Goal: Transaction & Acquisition: Purchase product/service

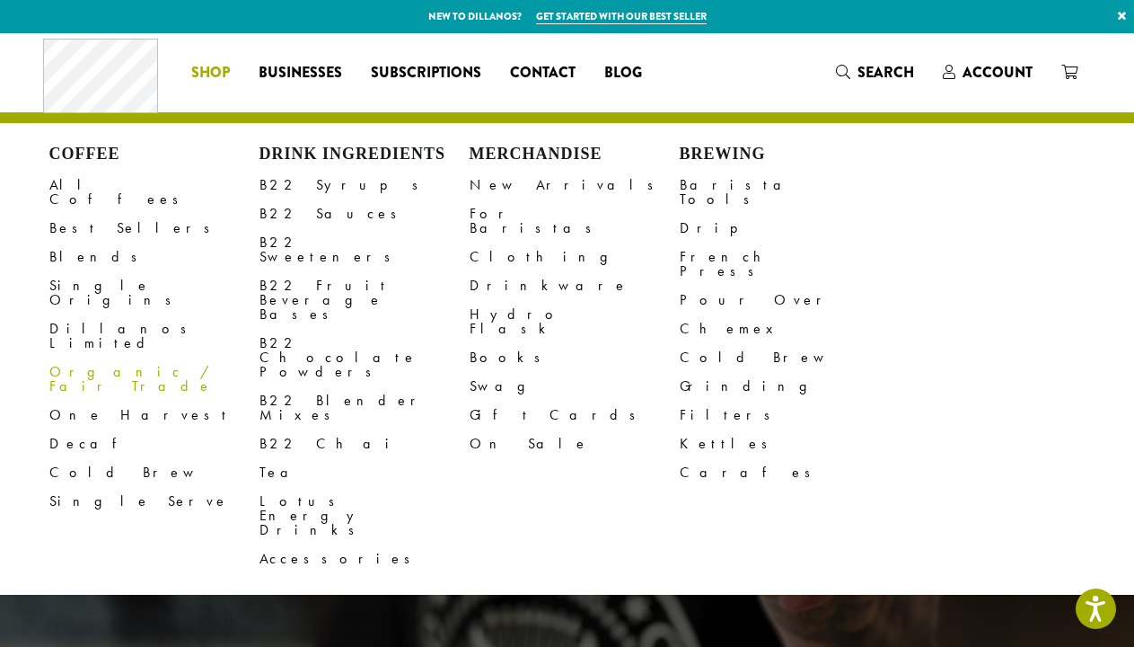
click at [101, 357] on link "Organic / Fair Trade" at bounding box center [154, 378] width 210 height 43
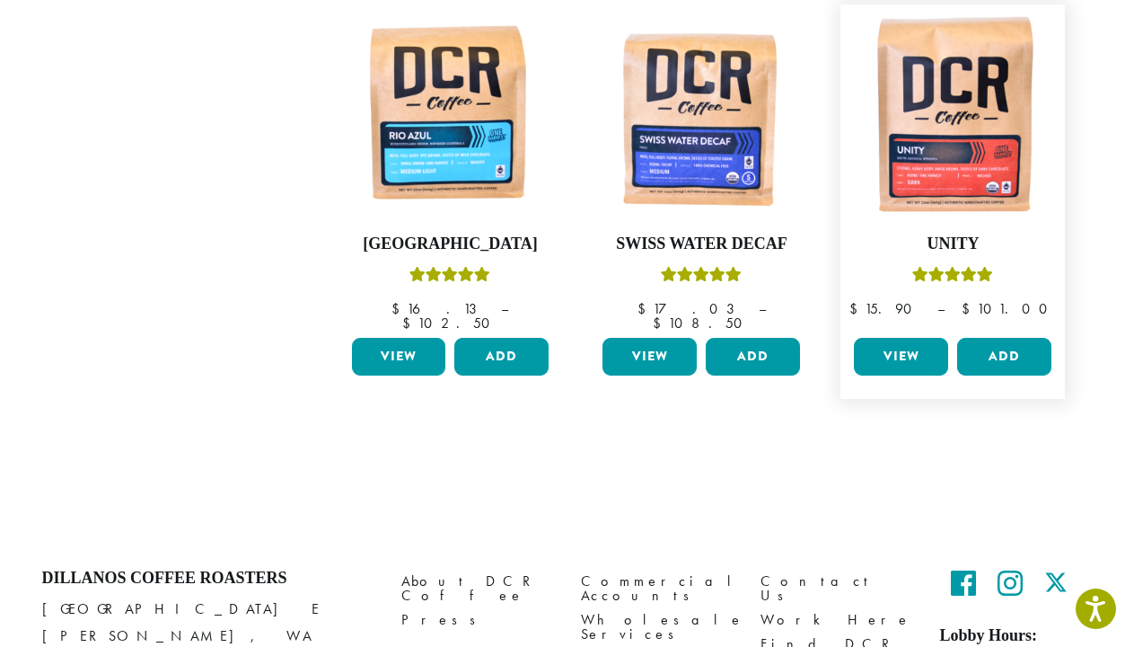
scroll to position [727, 0]
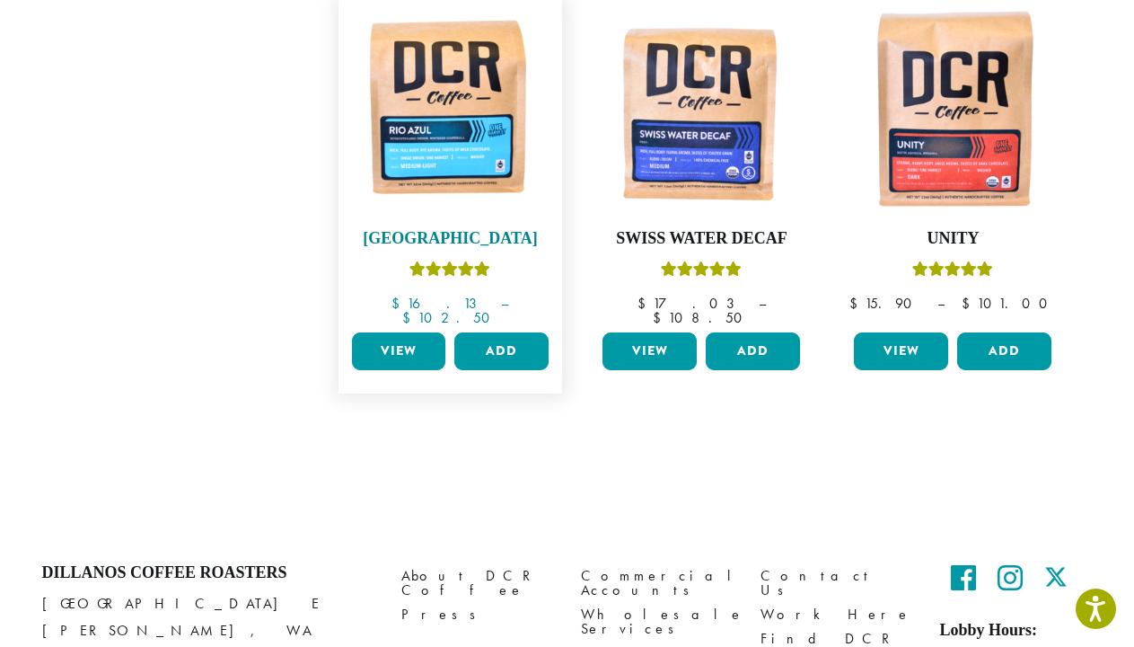
click at [458, 101] on img at bounding box center [450, 111] width 207 height 207
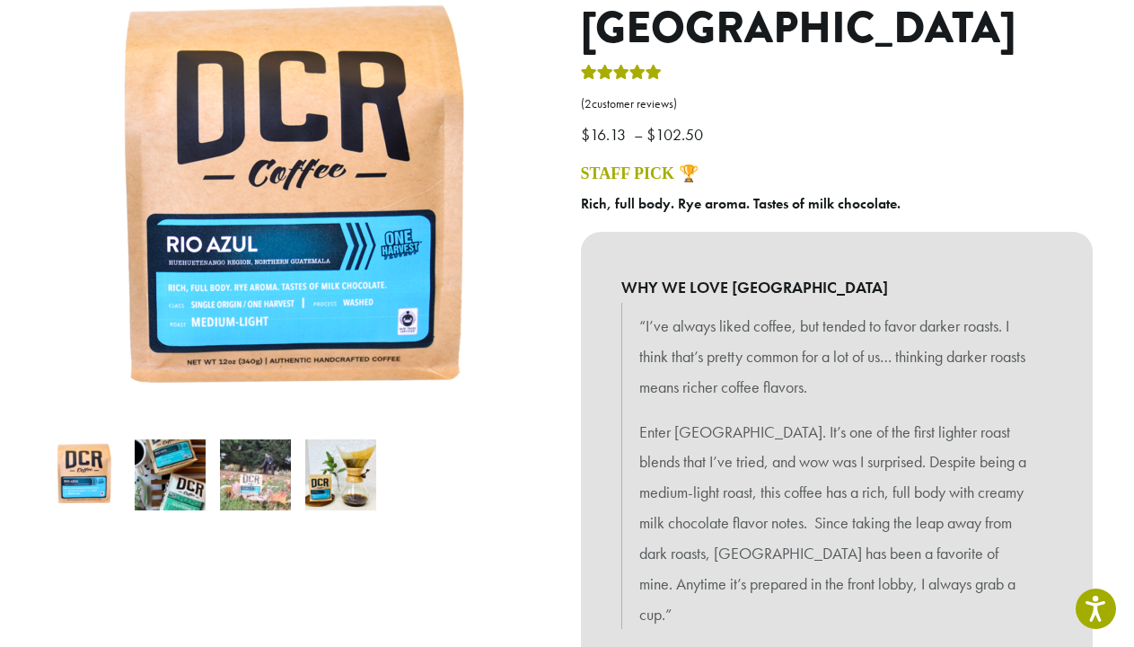
scroll to position [238, 0]
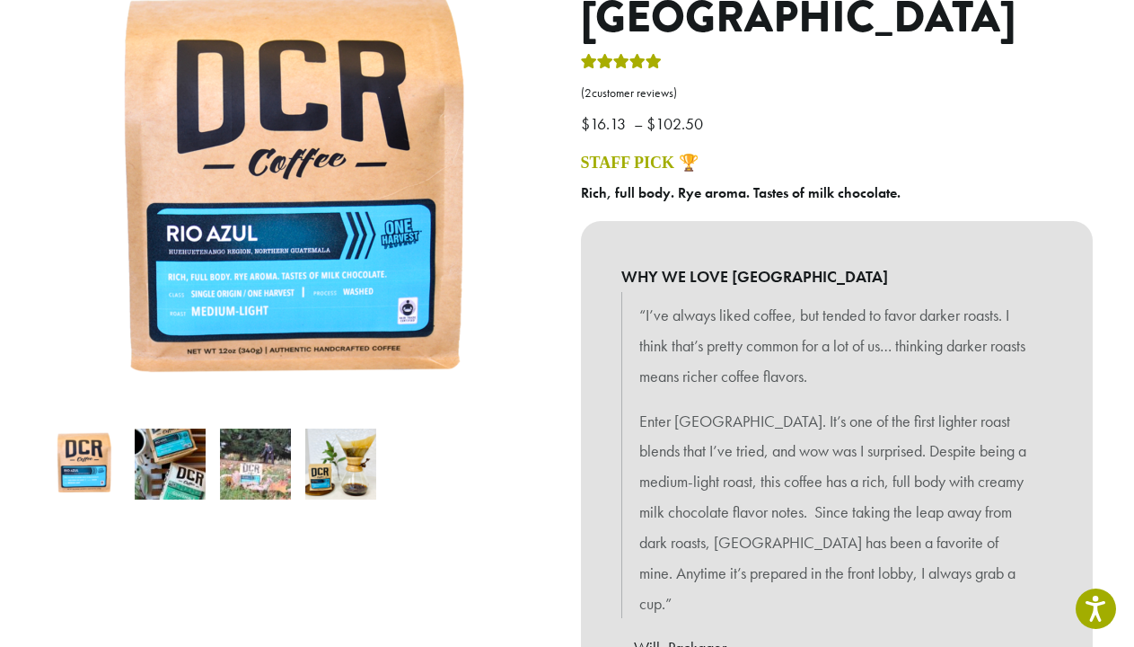
click at [185, 477] on img at bounding box center [170, 463] width 71 height 71
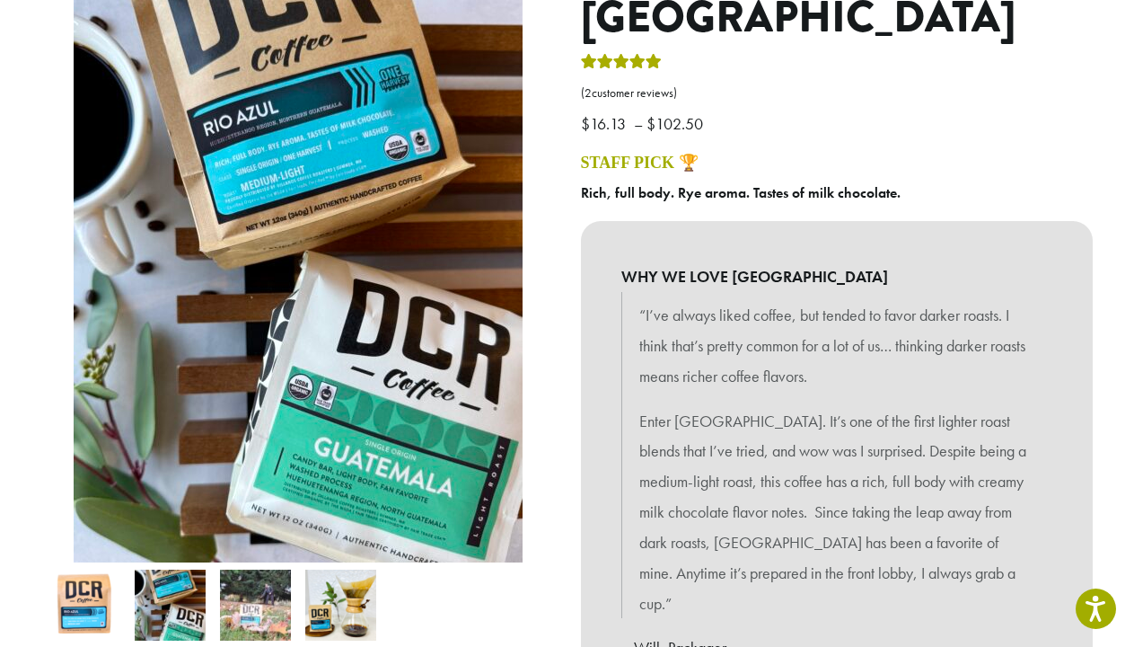
click at [275, 615] on img at bounding box center [255, 604] width 71 height 71
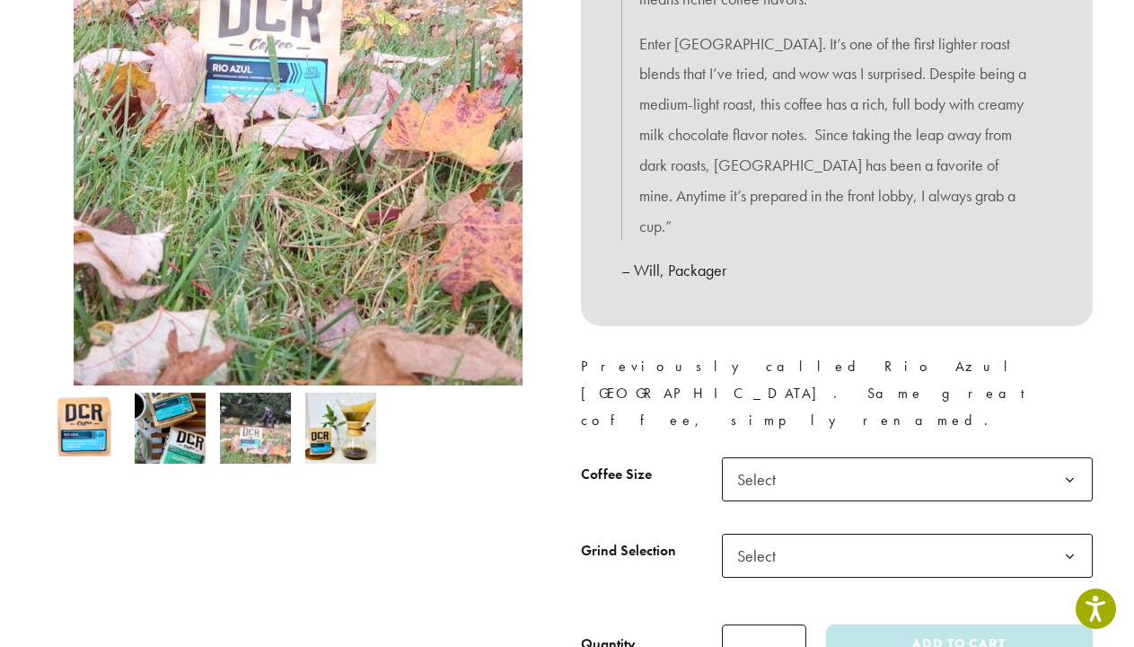
scroll to position [625, 0]
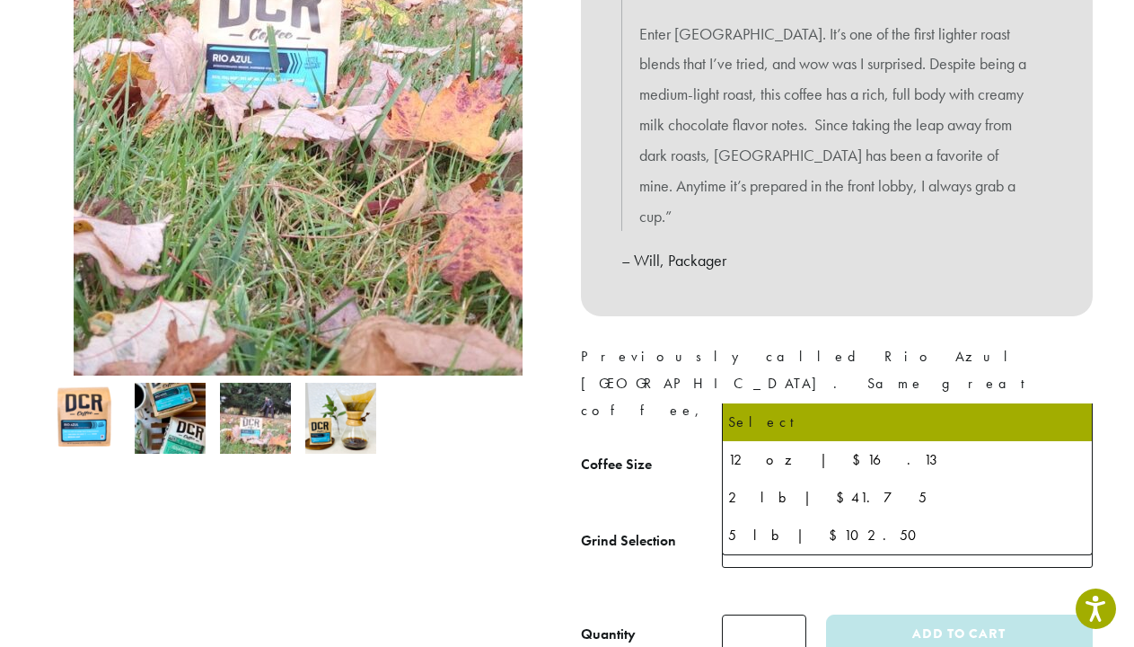
click at [816, 447] on span "Select" at bounding box center [907, 469] width 371 height 44
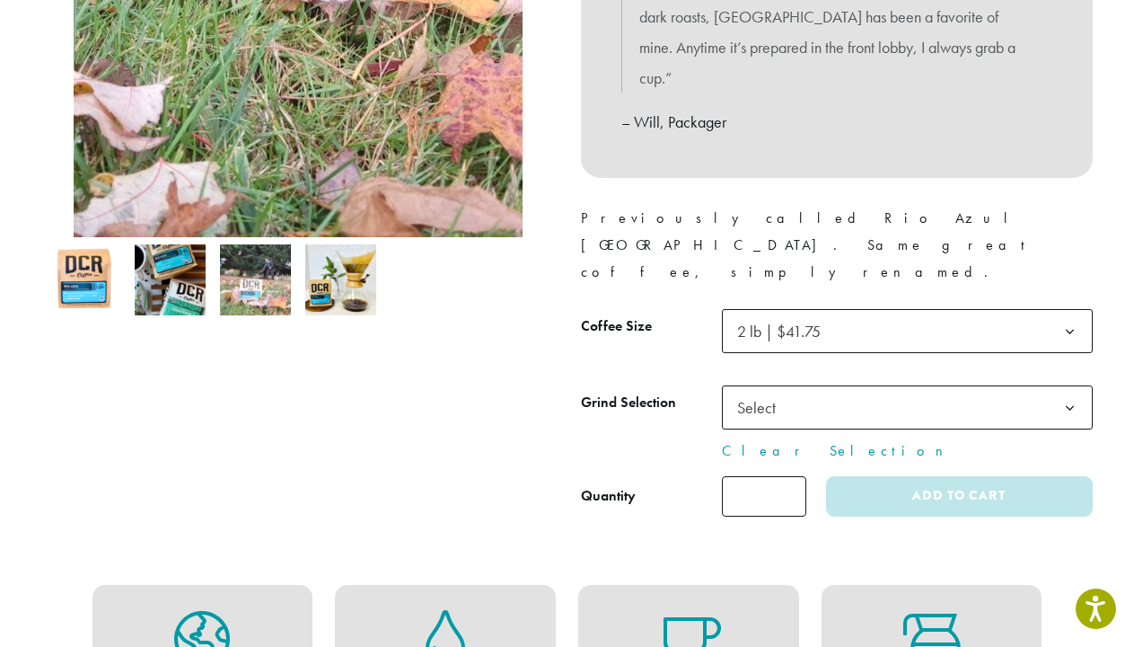
scroll to position [796, 0]
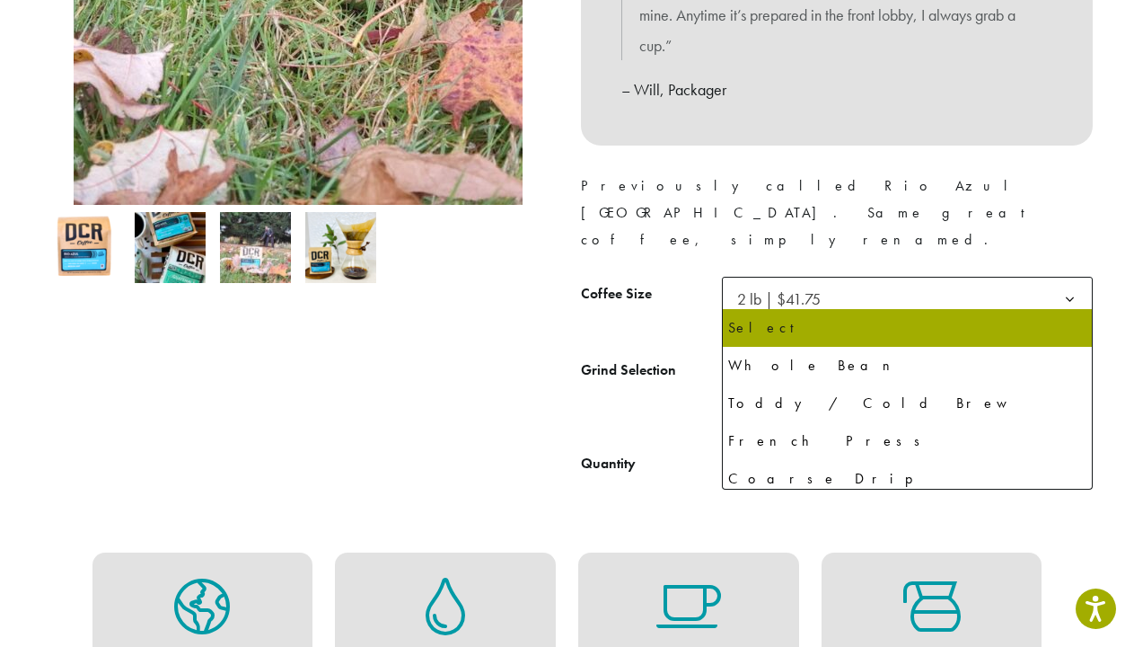
click at [1074, 354] on b at bounding box center [1070, 376] width 44 height 44
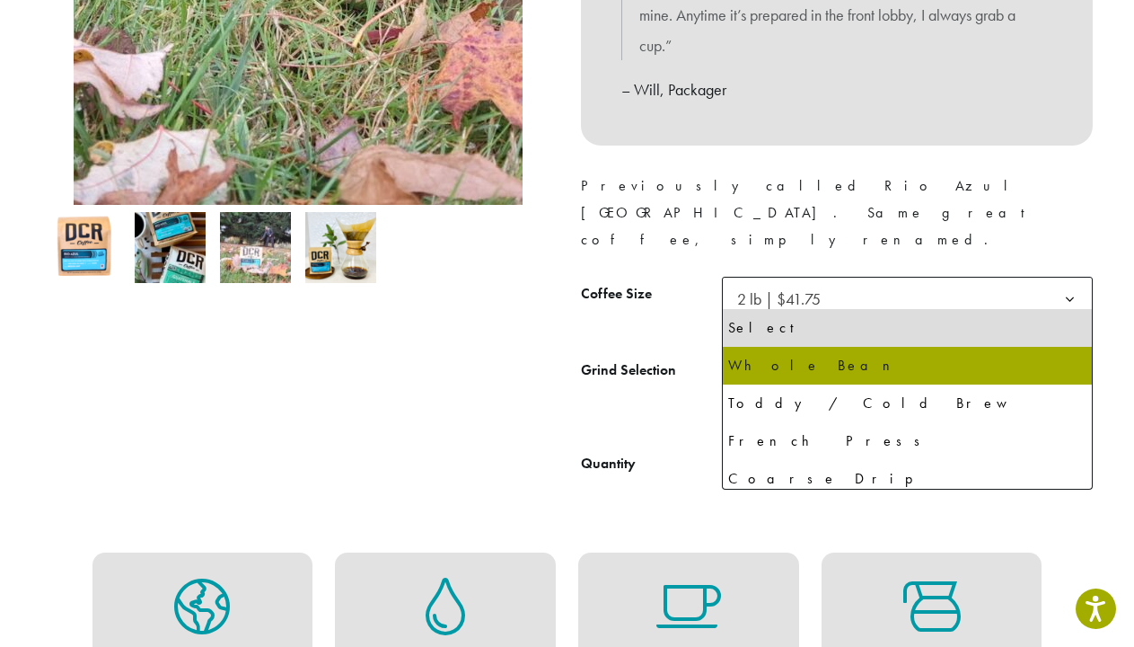
select select "**********"
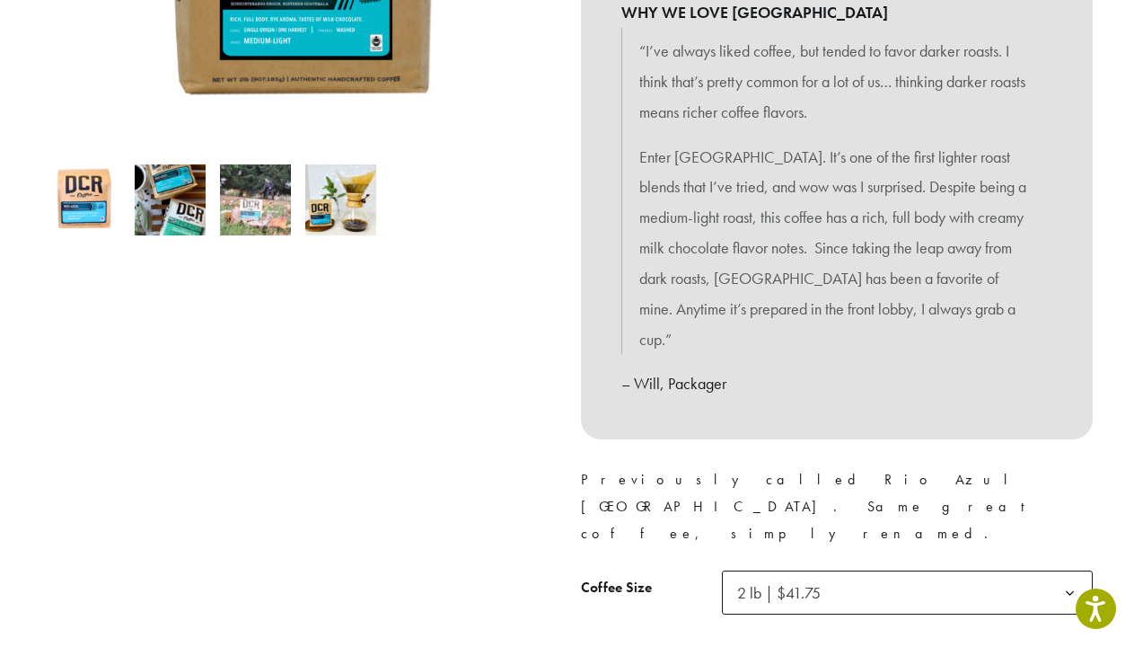
scroll to position [0, 0]
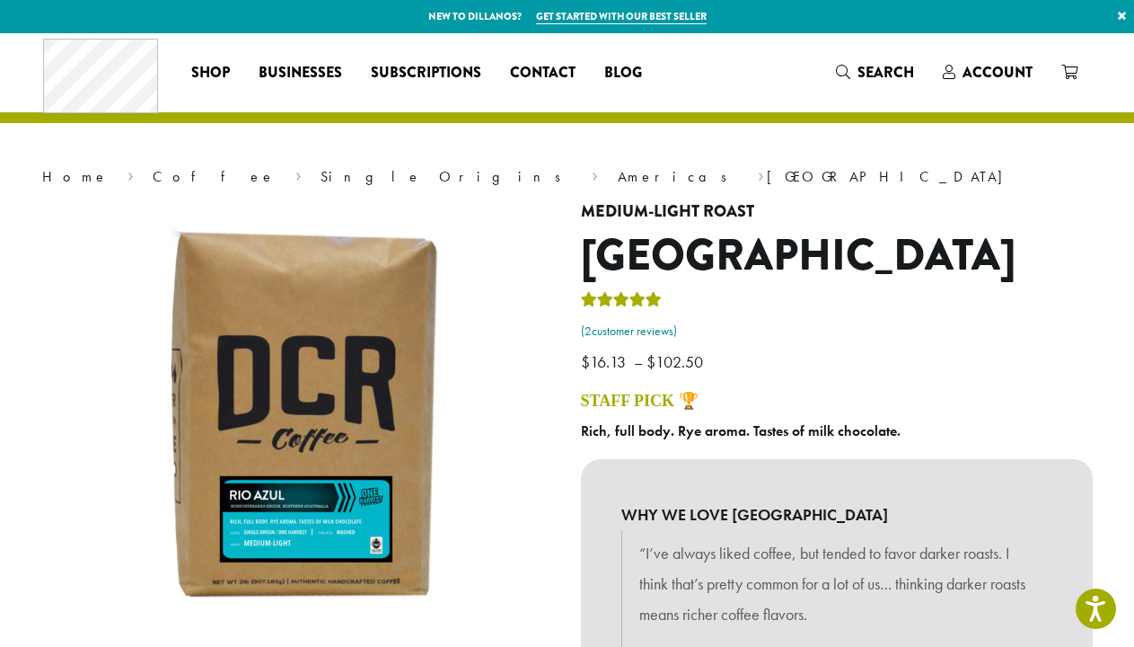
click at [627, 335] on link "( 2 customer reviews)" at bounding box center [837, 331] width 512 height 18
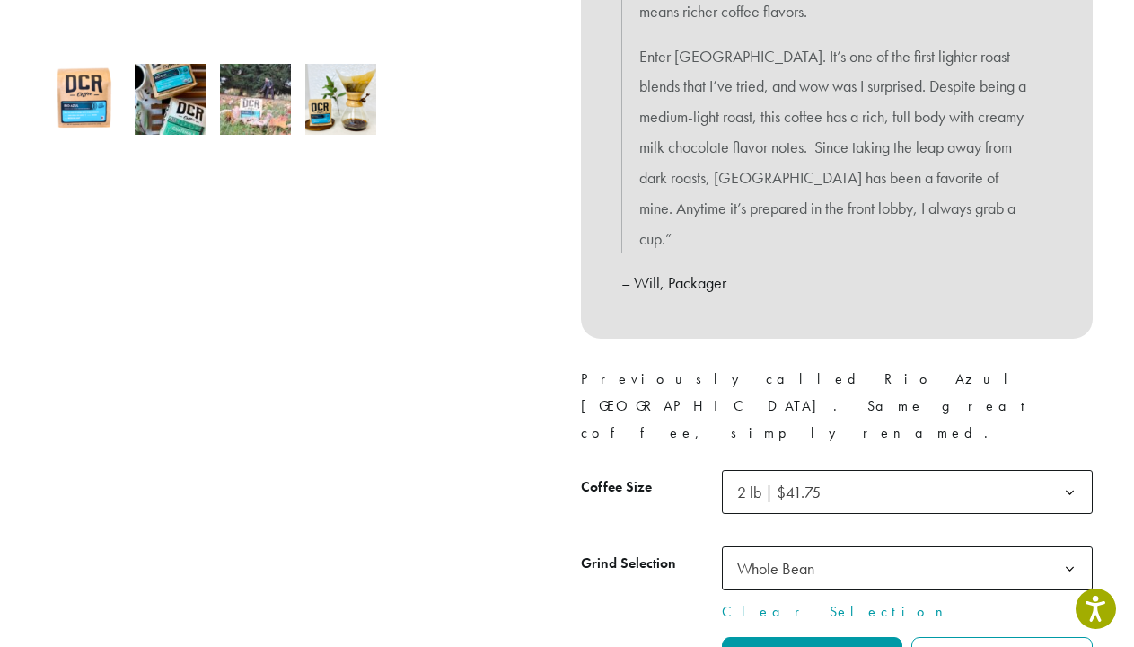
scroll to position [608, 0]
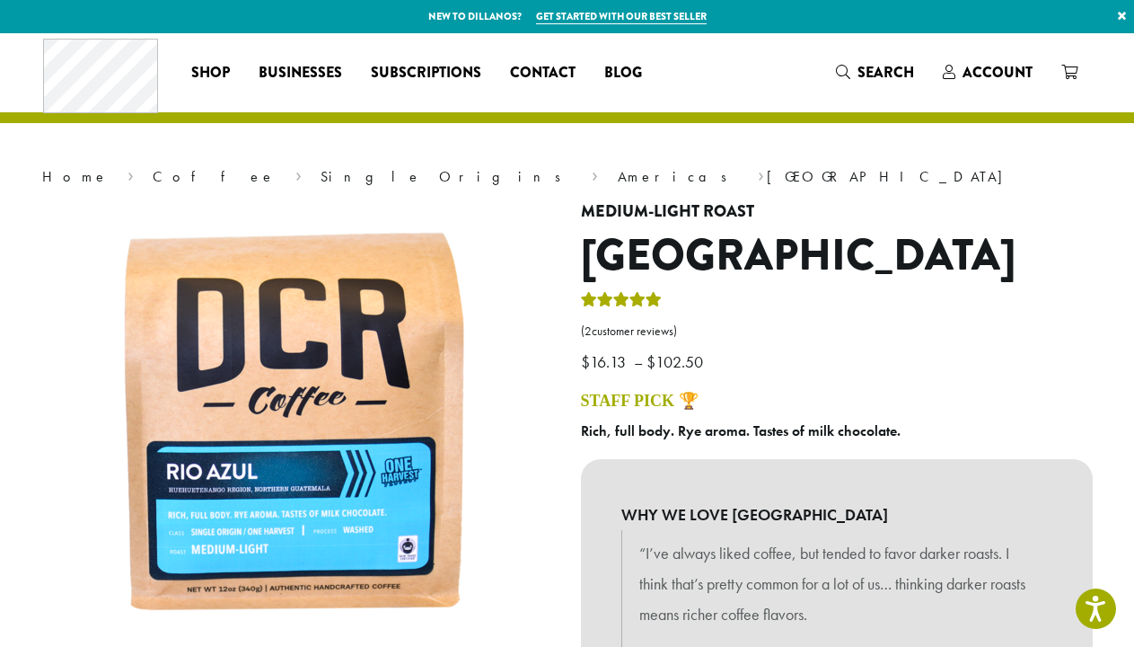
scroll to position [25, 0]
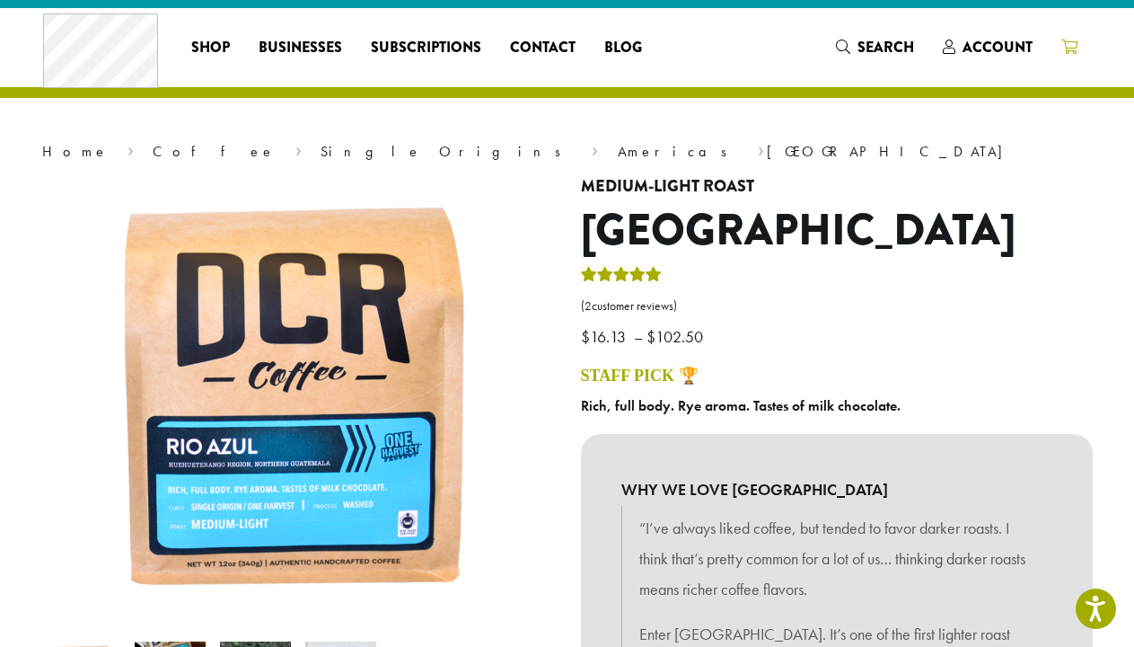
click at [1070, 49] on icon at bounding box center [1070, 47] width 16 height 14
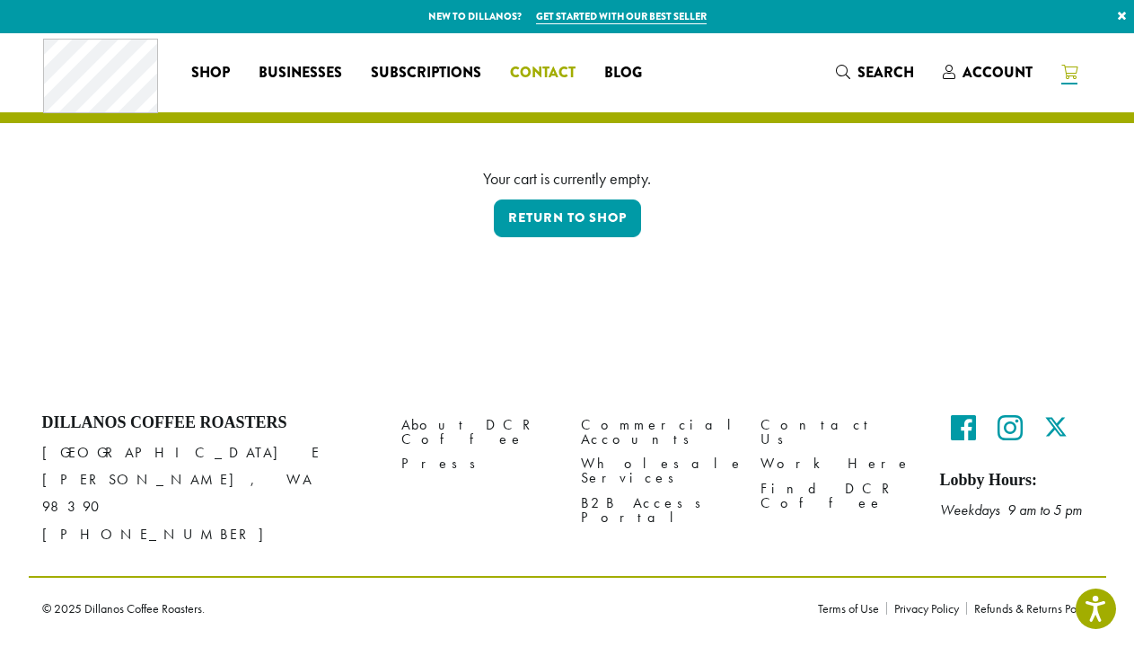
click at [554, 66] on span "Contact" at bounding box center [543, 73] width 66 height 22
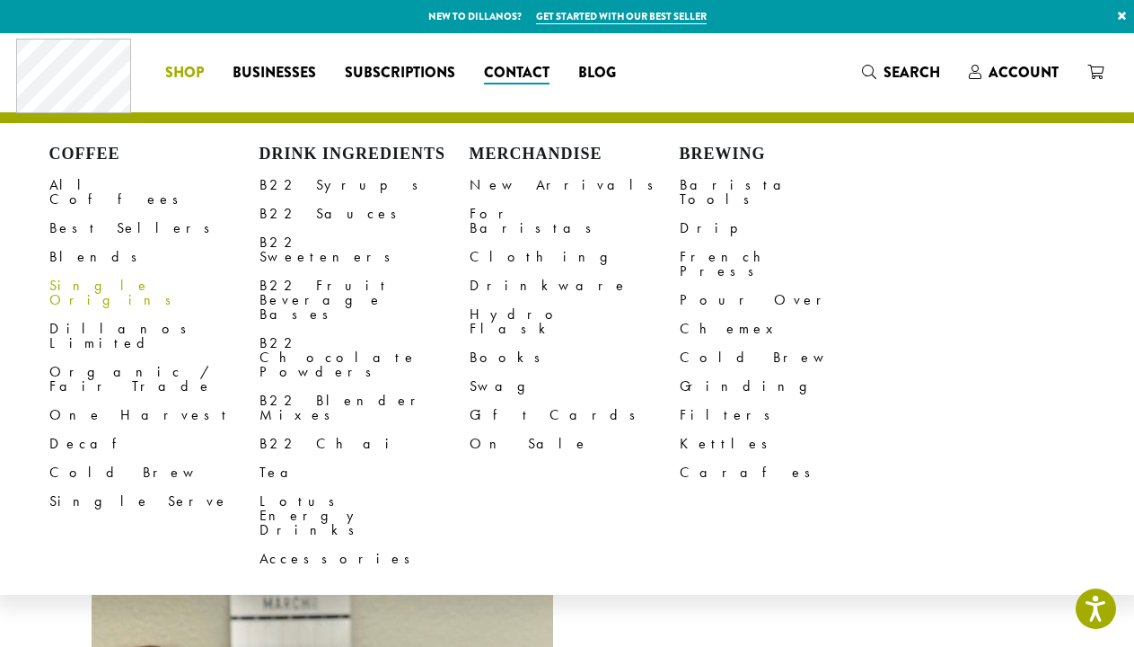
click at [113, 277] on link "Single Origins" at bounding box center [154, 292] width 210 height 43
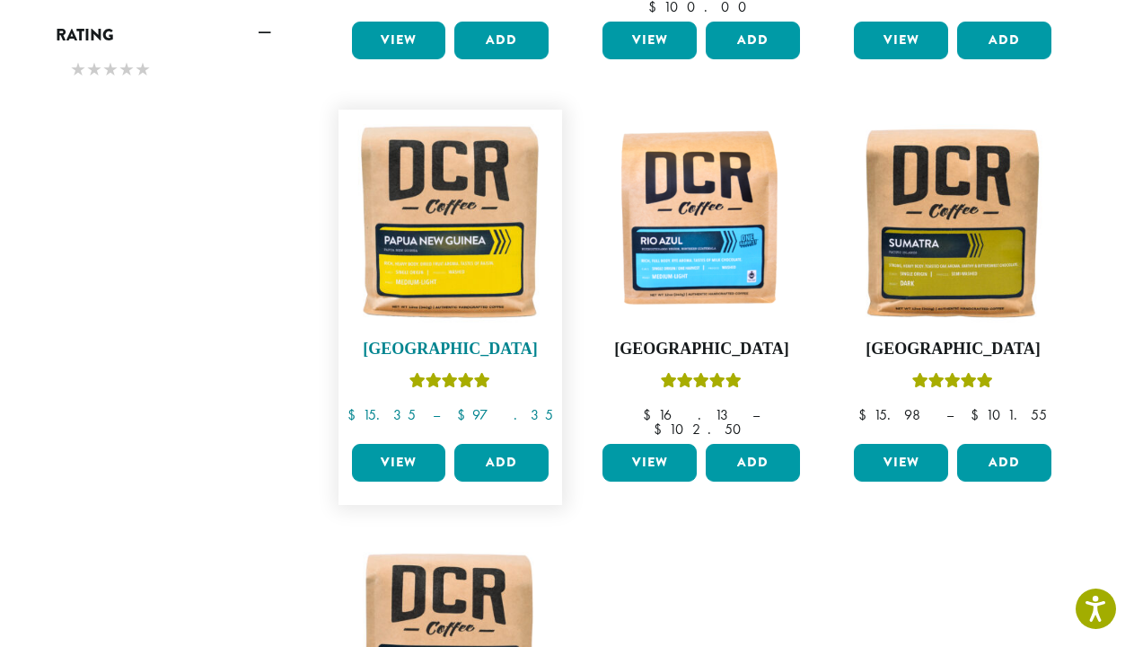
scroll to position [996, 0]
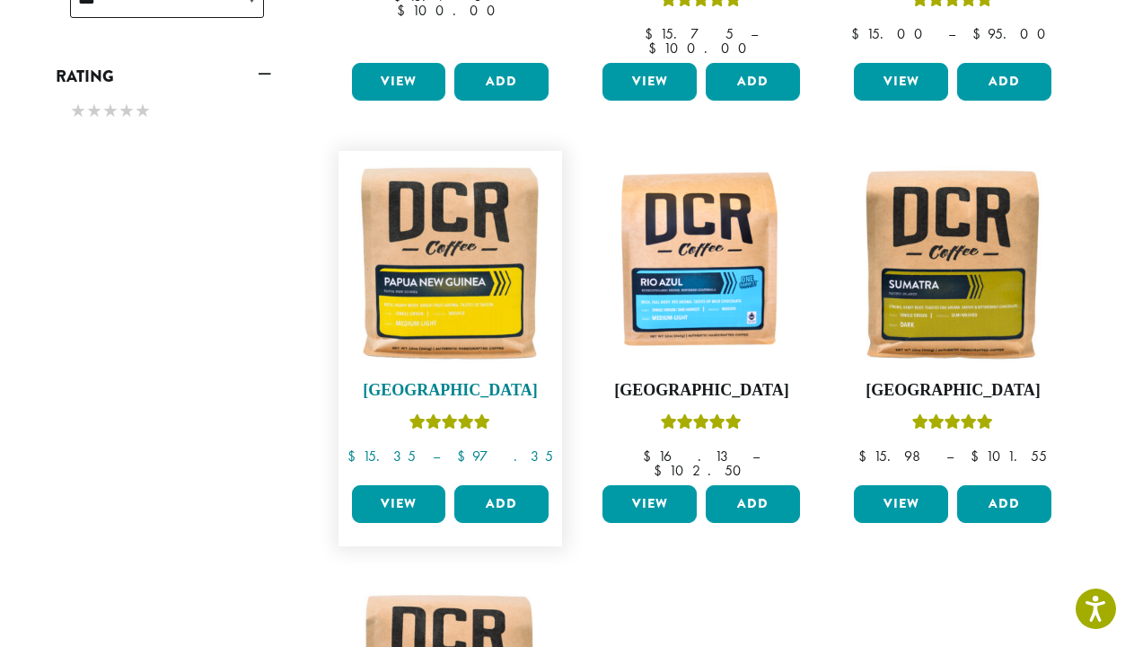
click at [433, 227] on img at bounding box center [450, 263] width 207 height 207
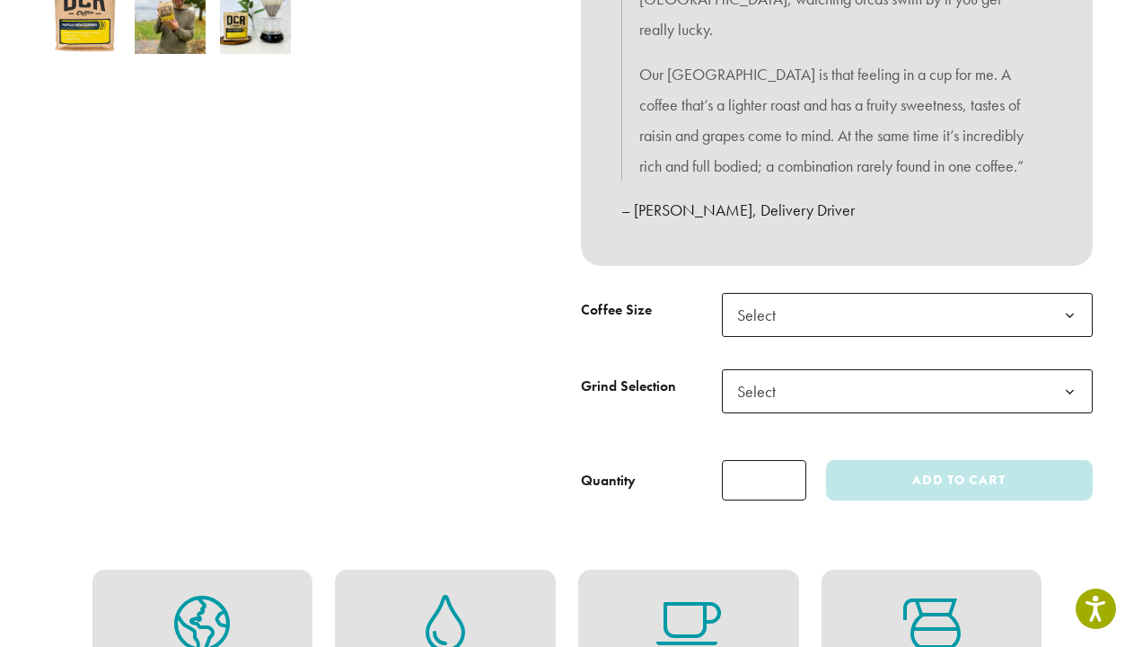
scroll to position [677, 0]
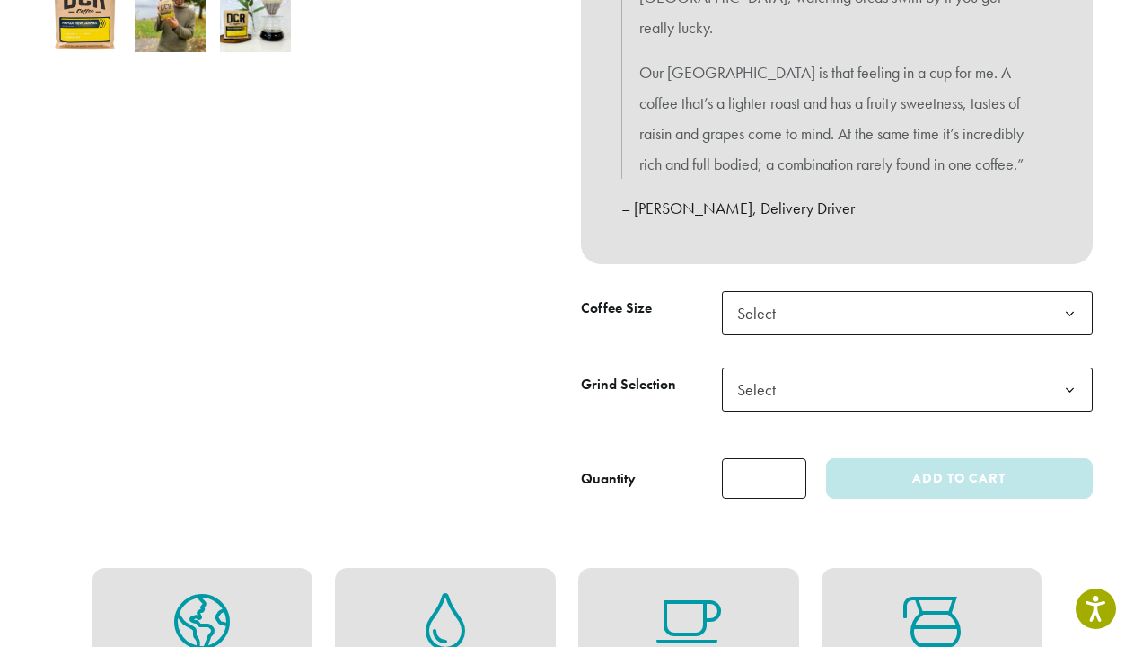
click at [862, 291] on span "Select" at bounding box center [907, 313] width 371 height 44
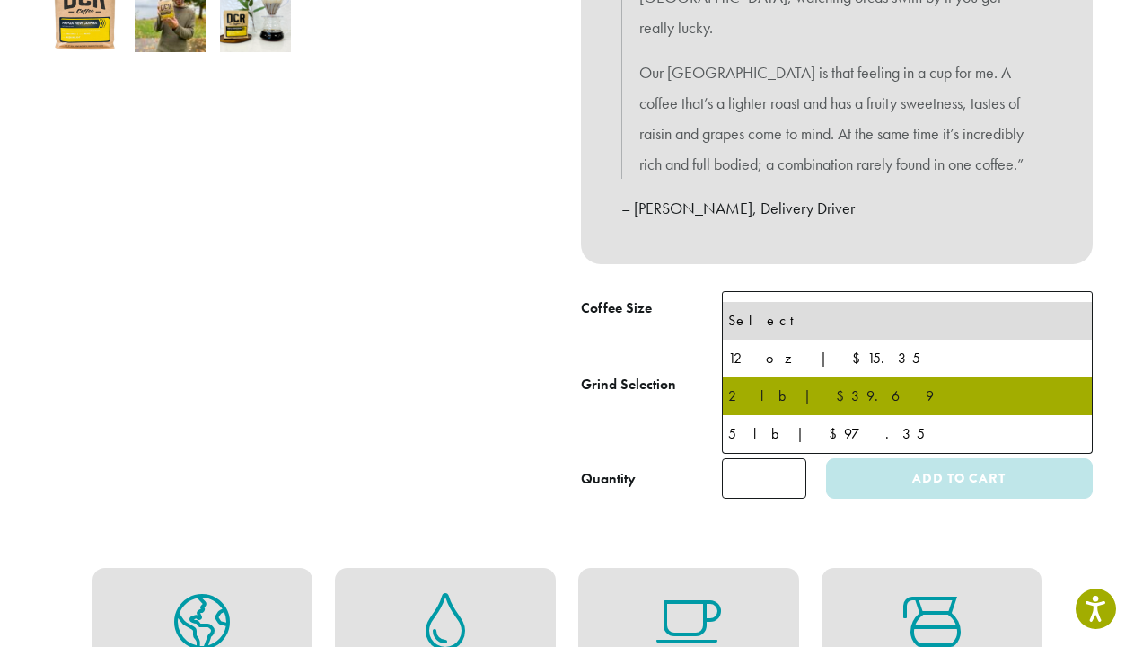
select select "**********"
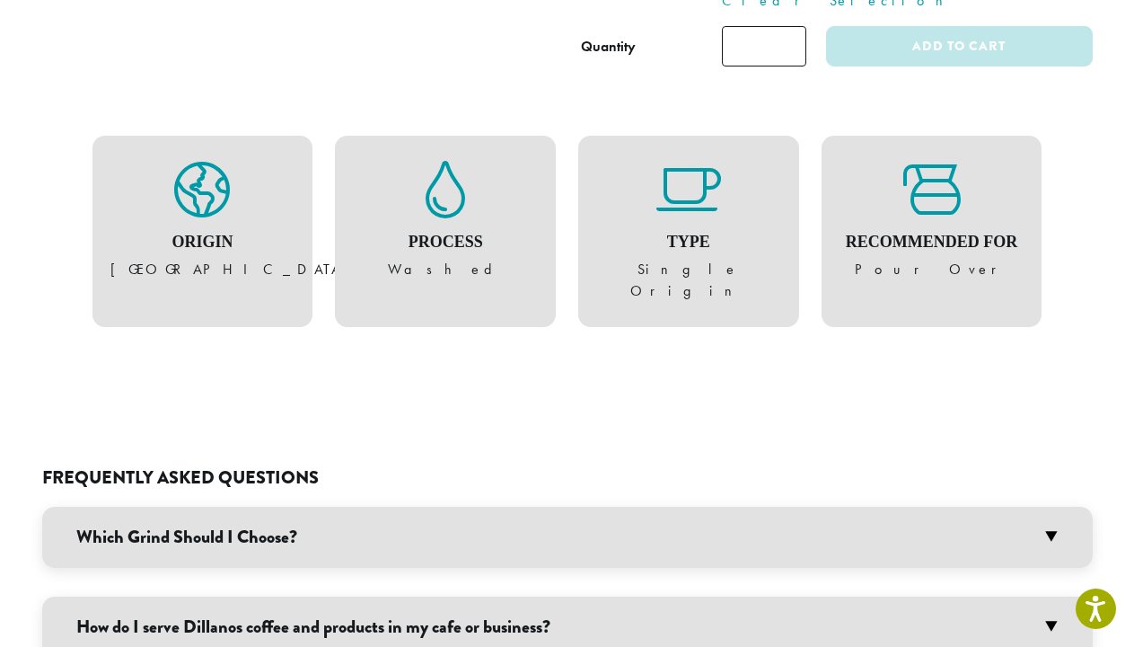
scroll to position [1114, 0]
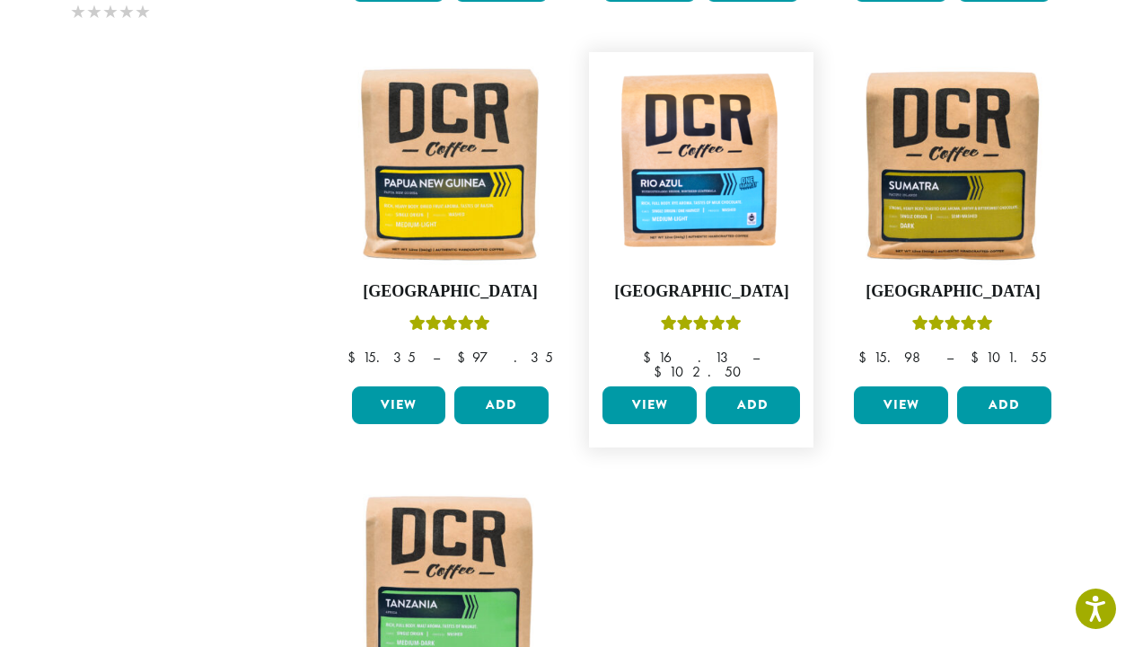
scroll to position [1094, 0]
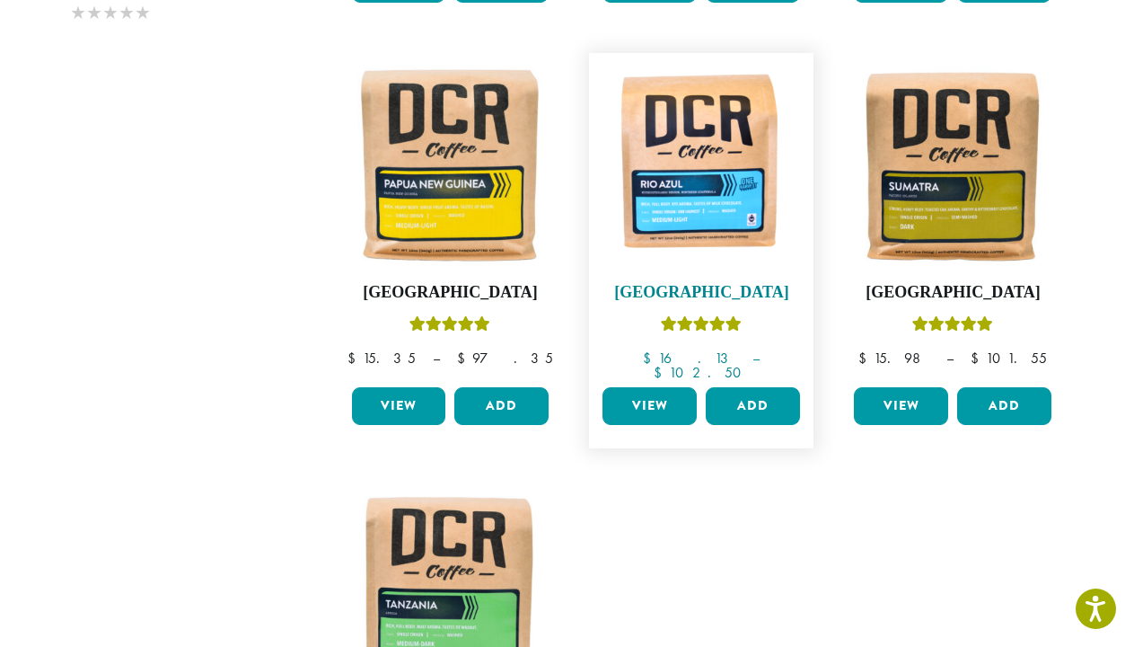
click at [692, 138] on img at bounding box center [701, 165] width 207 height 207
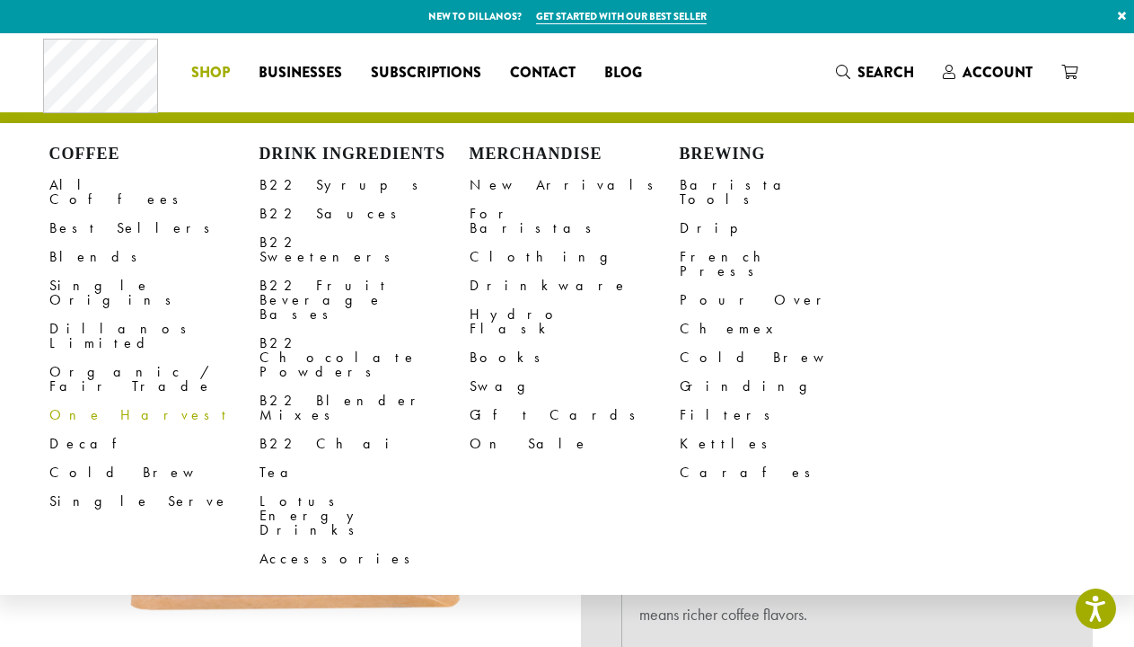
click at [123, 401] on link "One Harvest" at bounding box center [154, 415] width 210 height 29
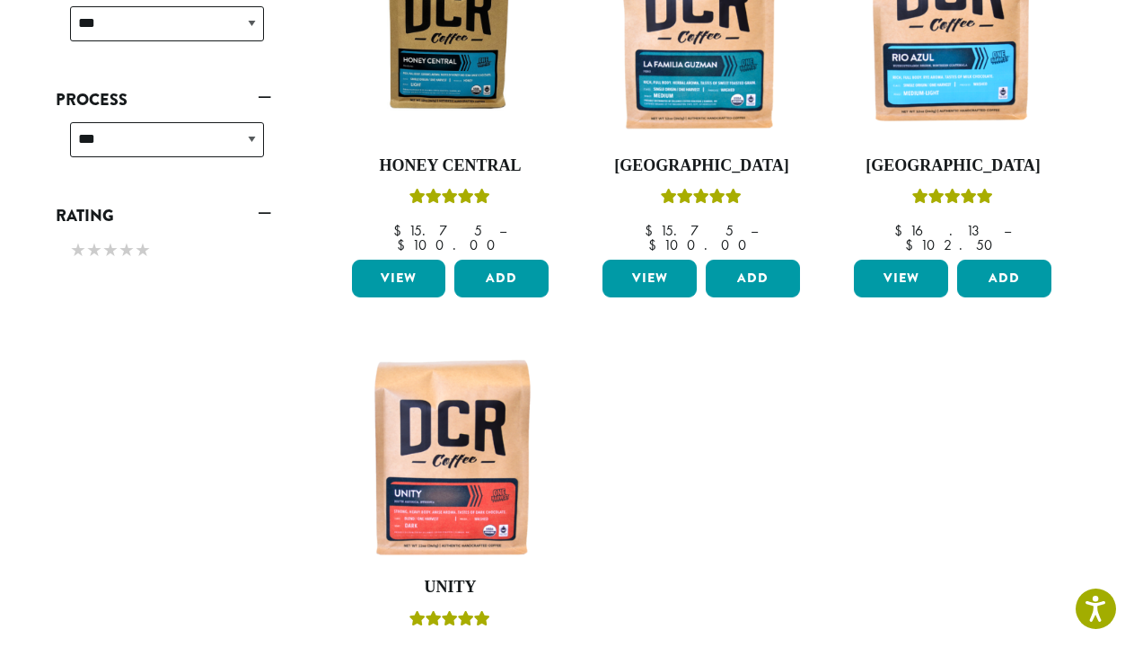
scroll to position [803, 0]
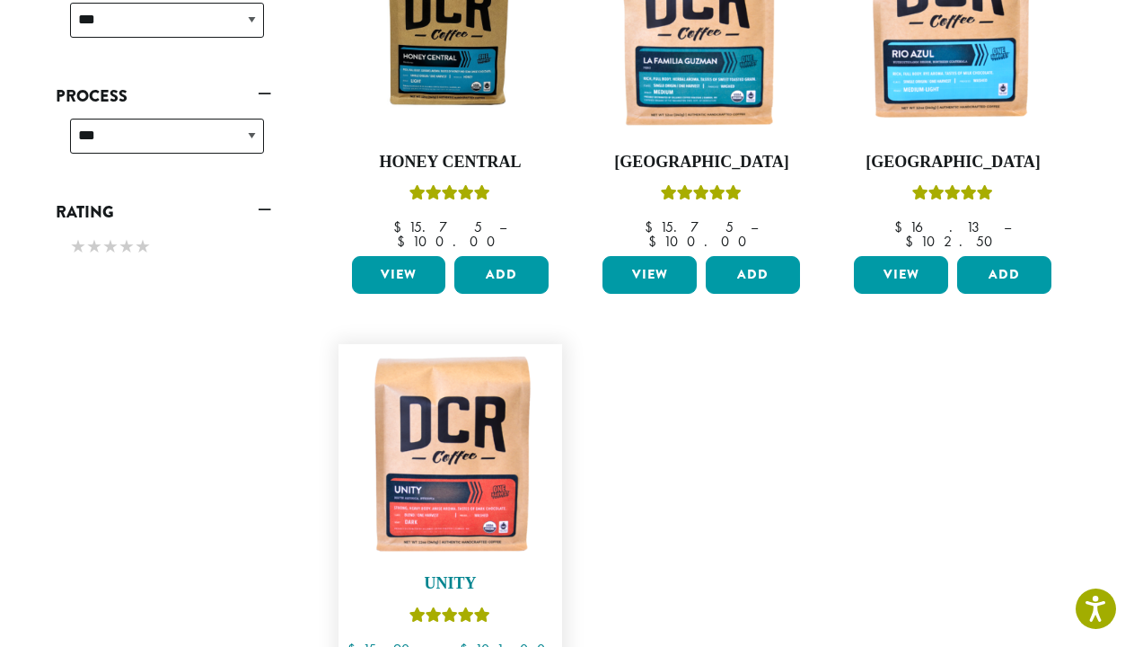
click at [455, 461] on img at bounding box center [450, 456] width 207 height 207
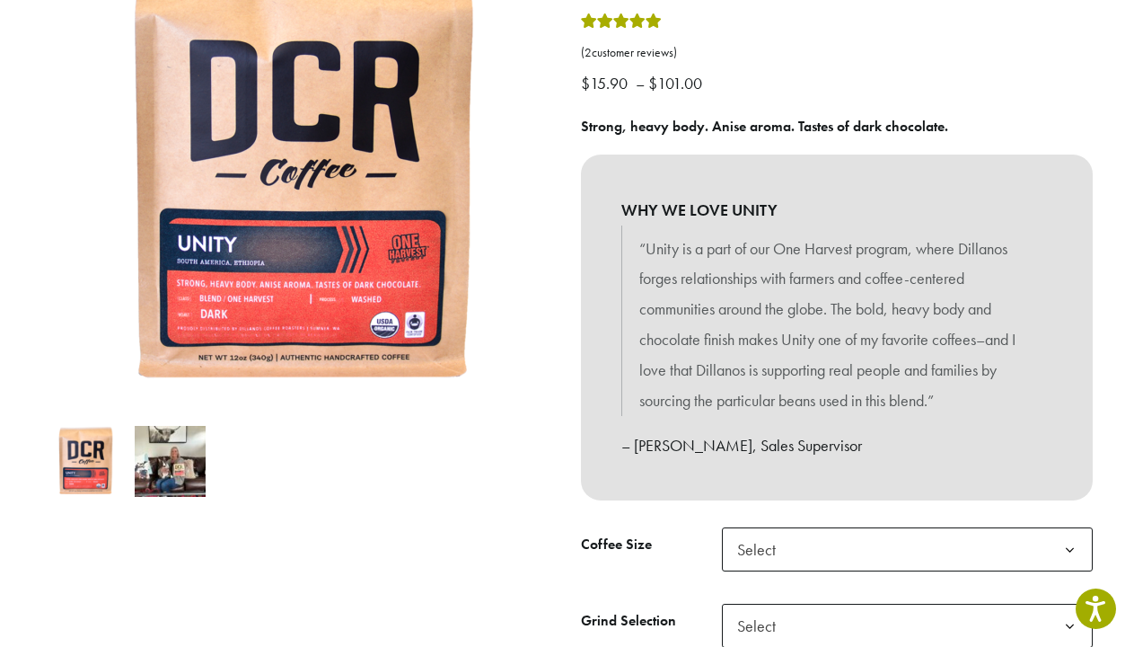
scroll to position [279, 0]
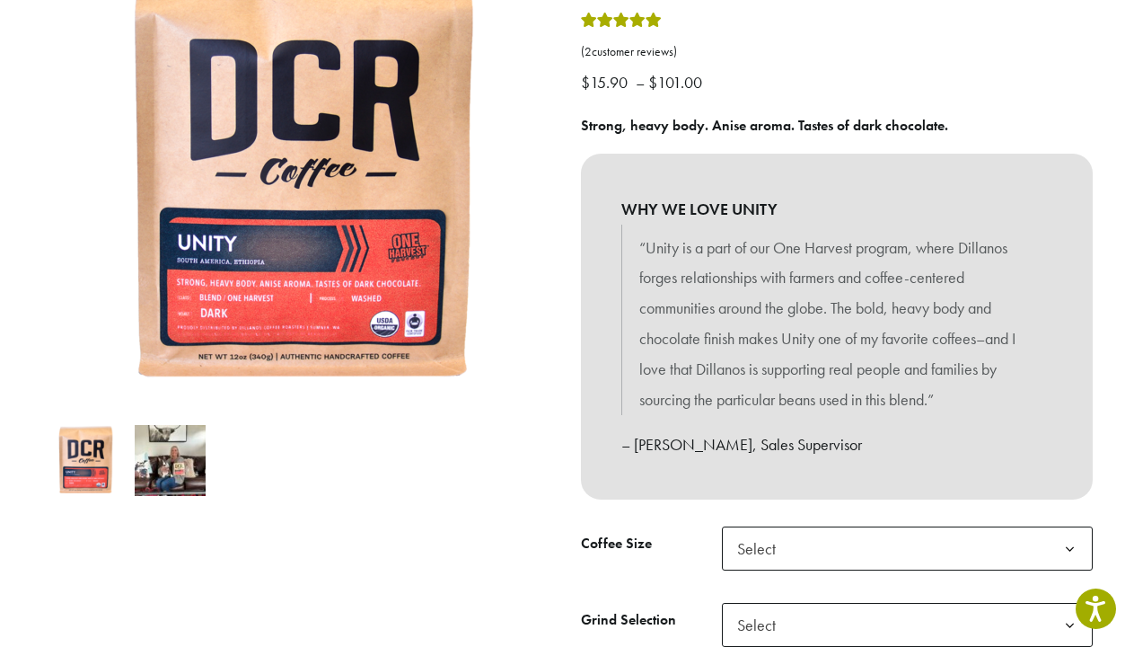
click at [849, 538] on span "Select" at bounding box center [907, 548] width 371 height 44
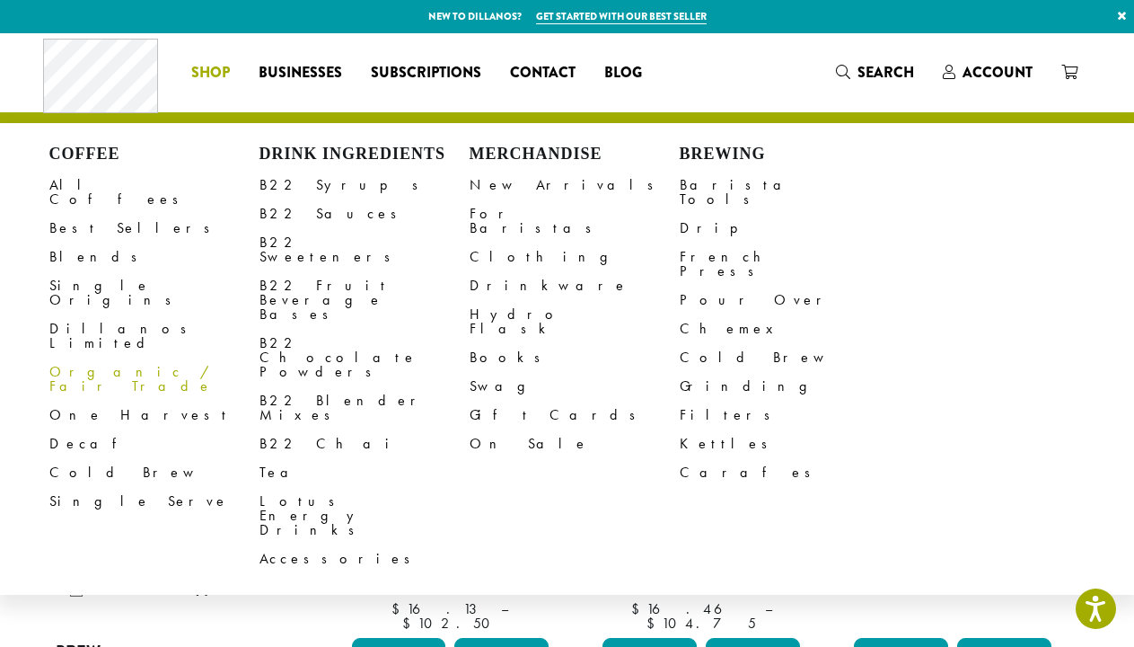
click at [142, 357] on link "Organic / Fair Trade" at bounding box center [154, 378] width 210 height 43
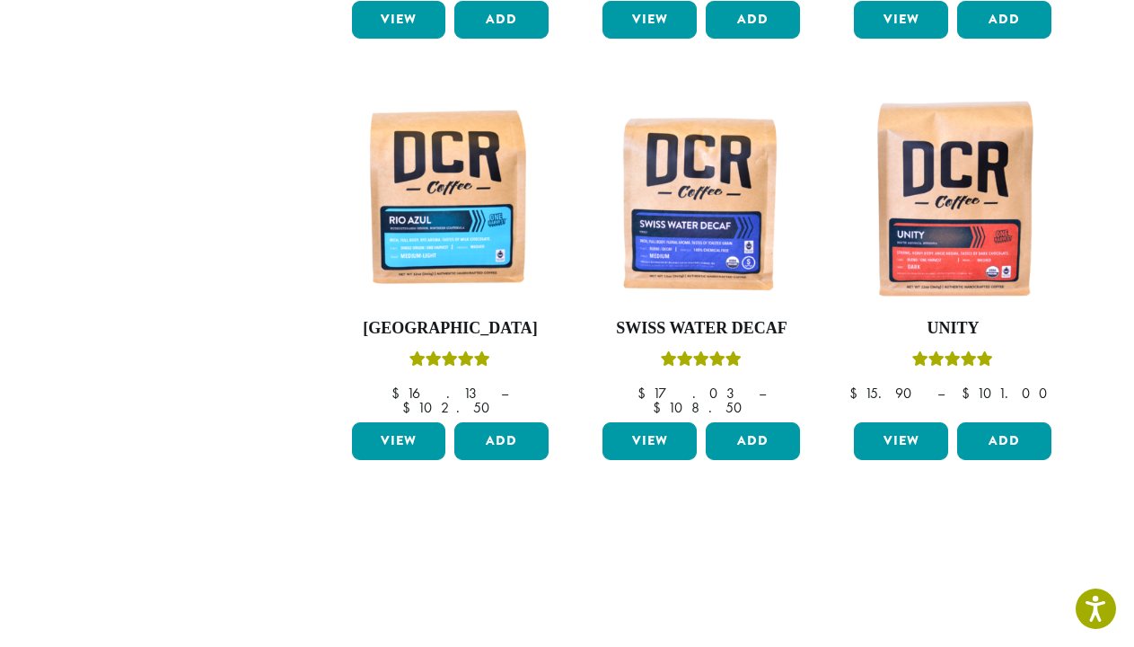
scroll to position [636, 0]
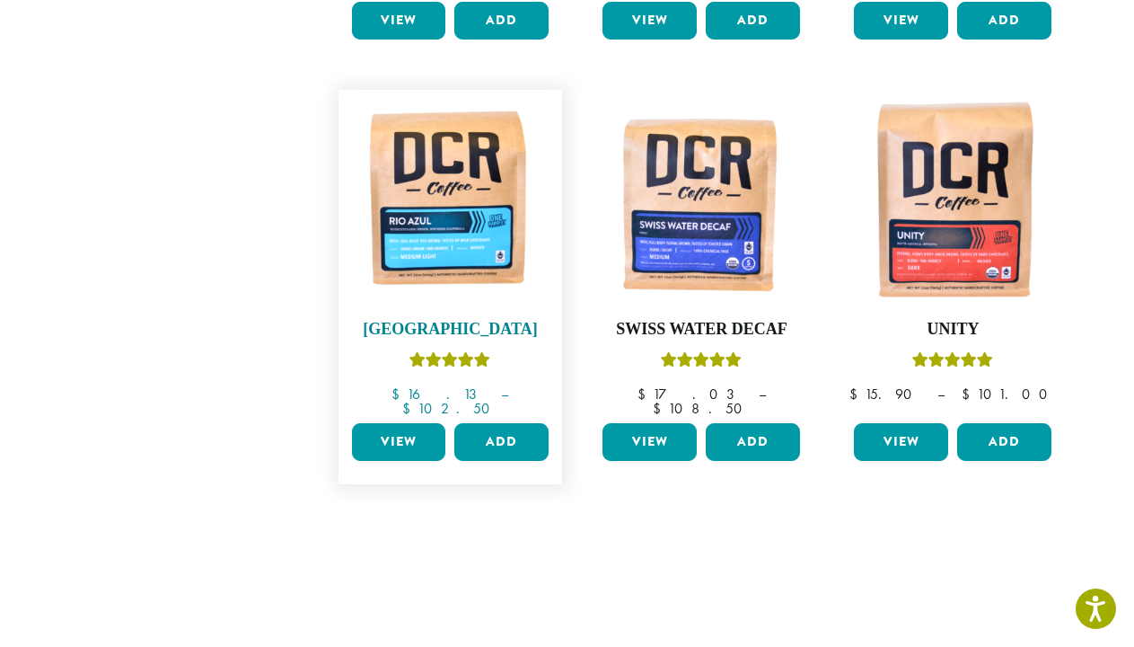
click at [454, 187] on img at bounding box center [450, 202] width 207 height 207
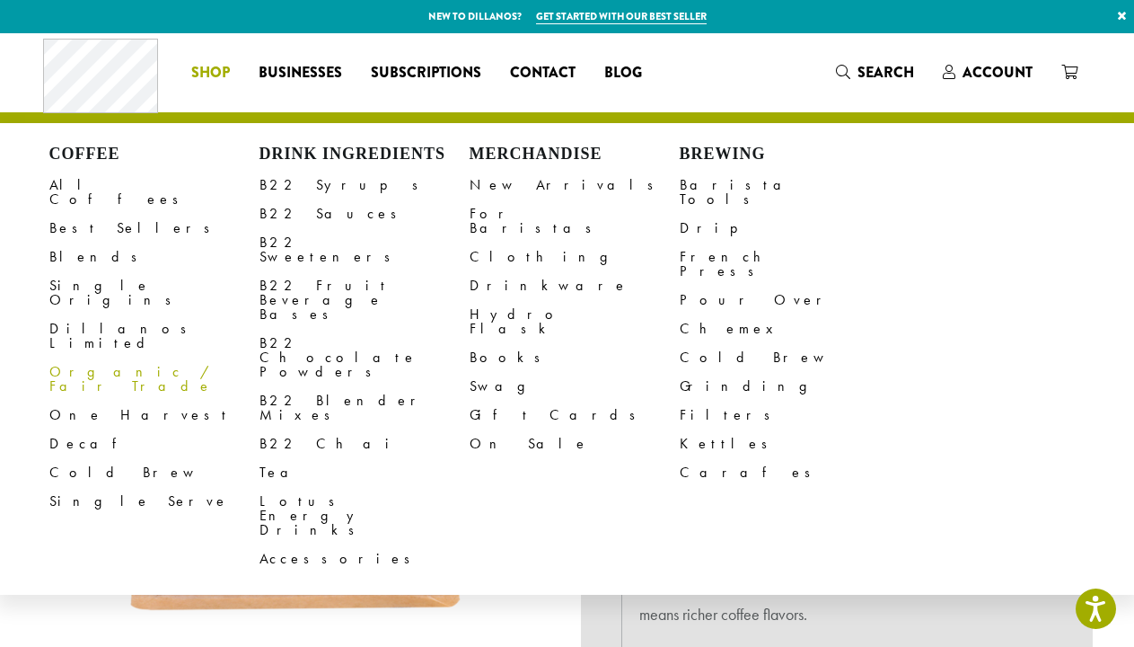
click at [131, 357] on link "Organic / Fair Trade" at bounding box center [154, 378] width 210 height 43
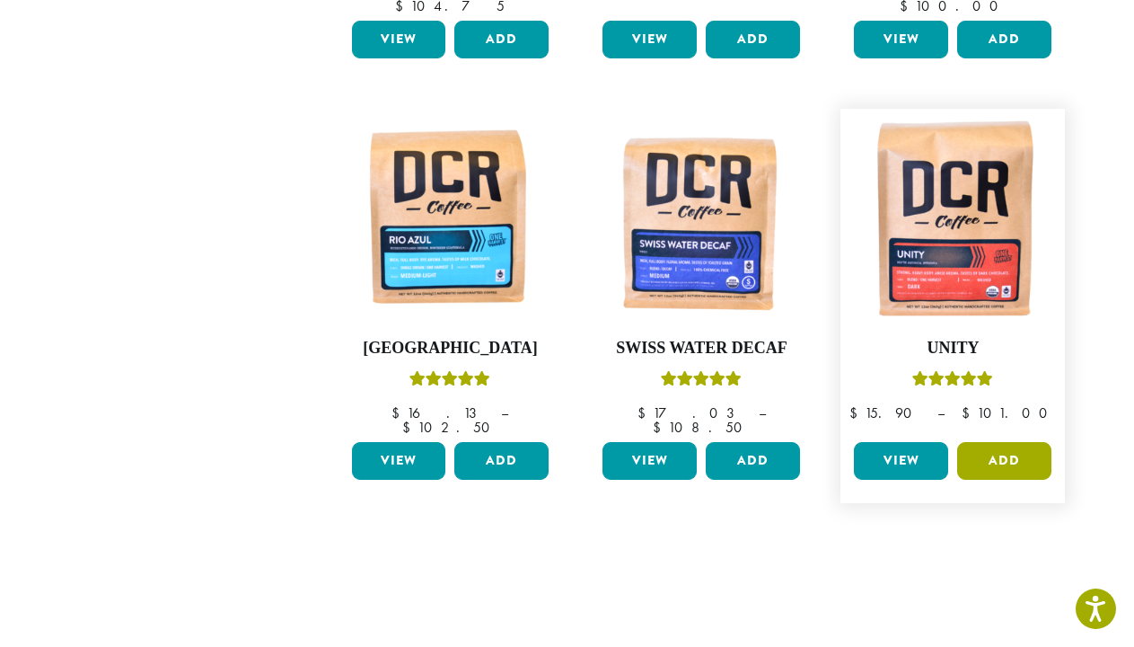
scroll to position [590, 0]
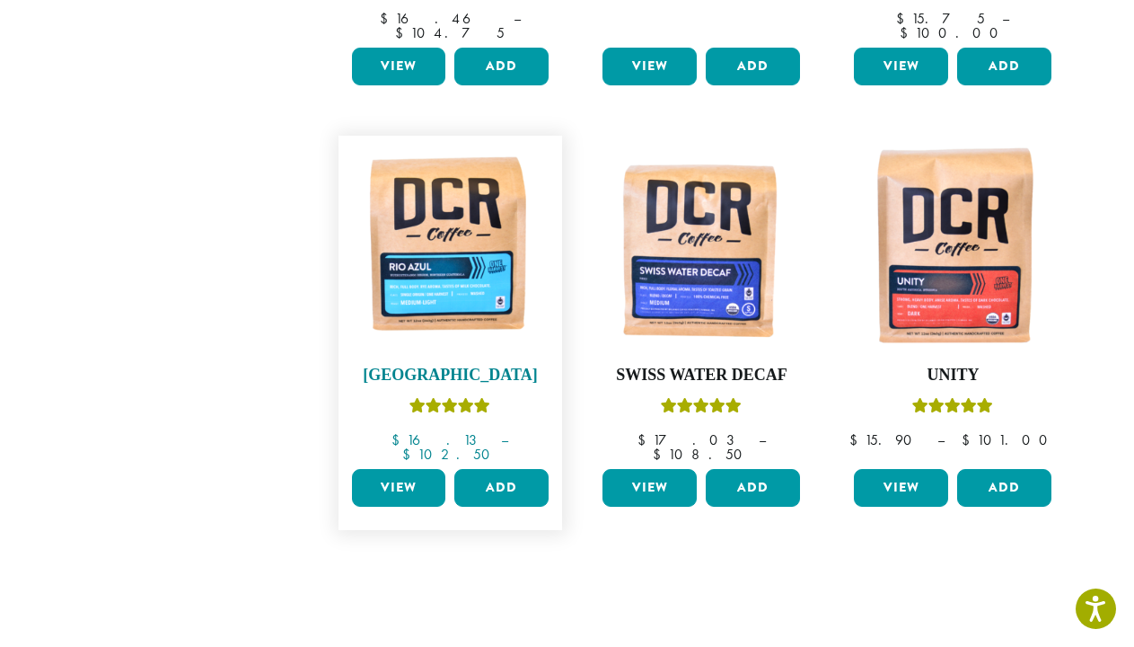
click at [489, 258] on img at bounding box center [450, 248] width 207 height 207
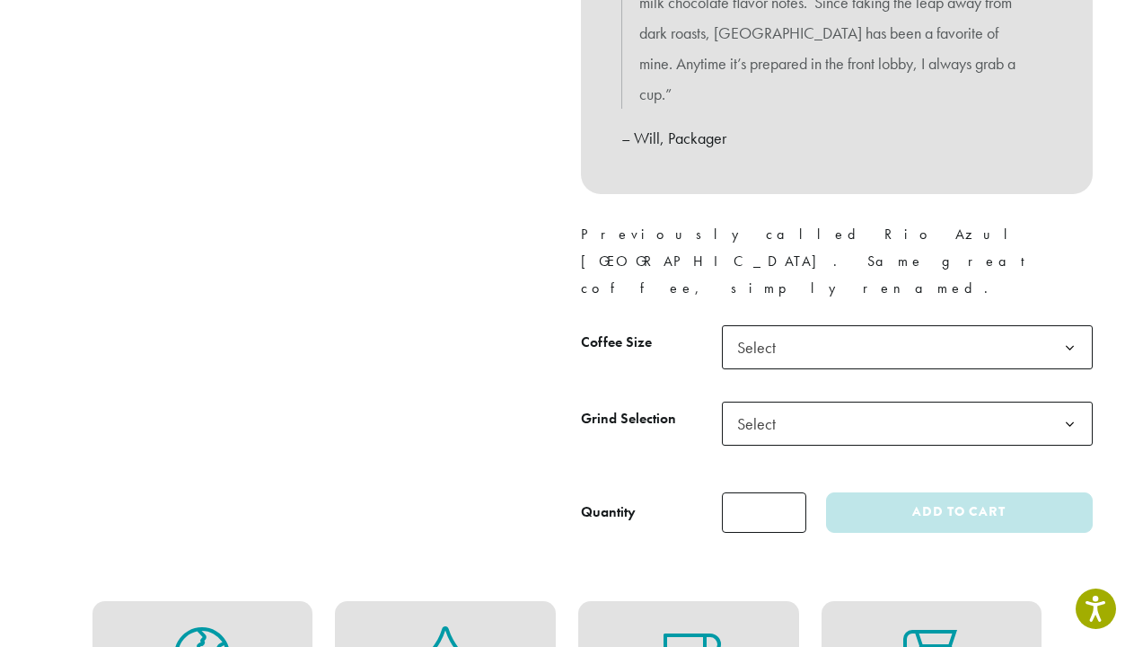
scroll to position [763, 0]
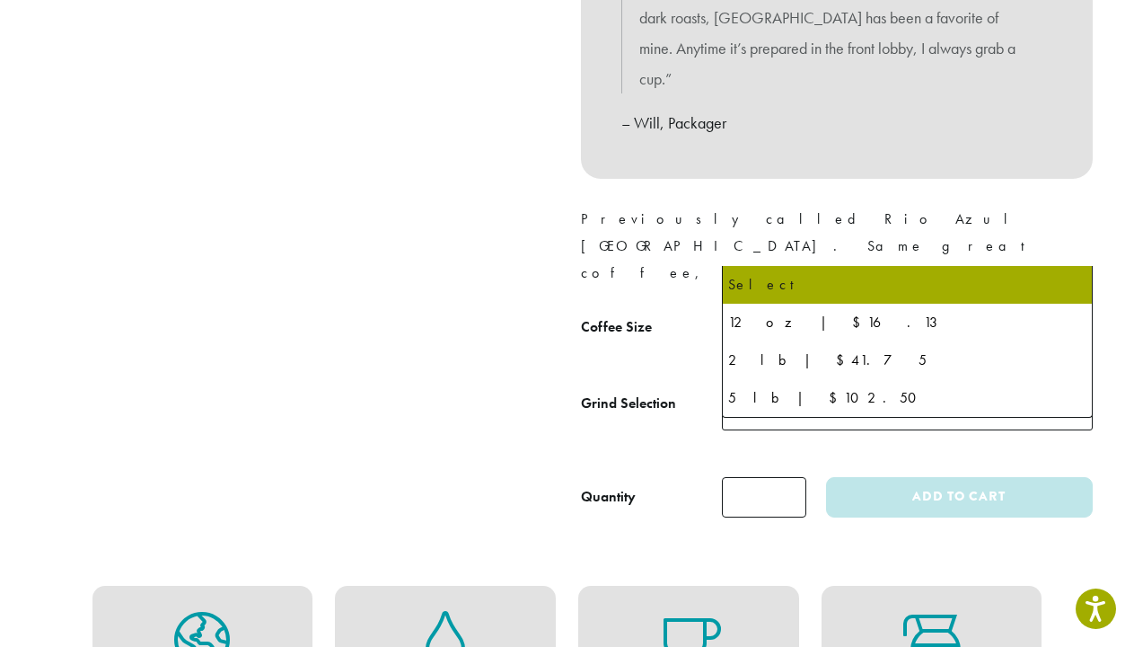
click at [948, 310] on span "Select" at bounding box center [907, 332] width 371 height 44
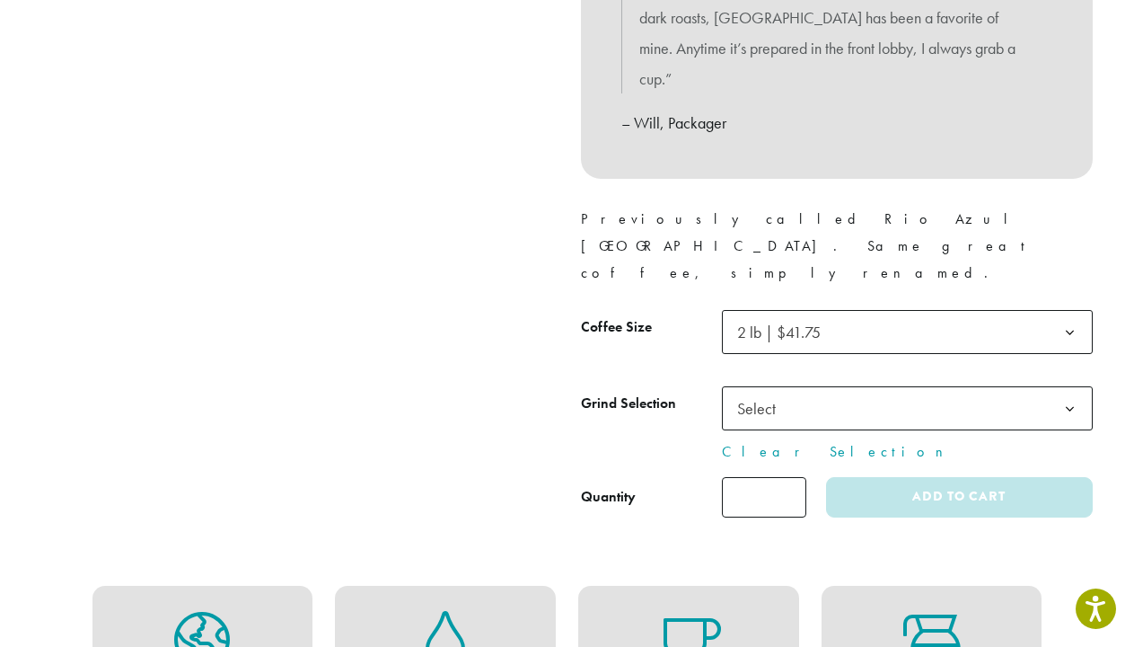
click at [868, 386] on span "Select" at bounding box center [907, 408] width 371 height 44
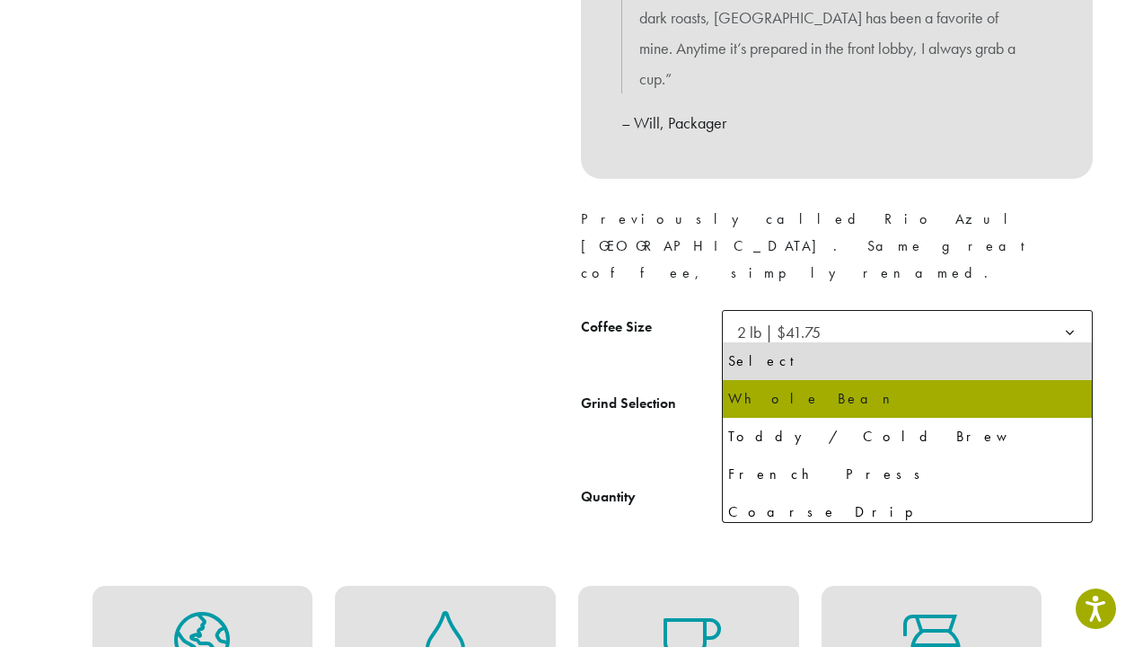
select select "**********"
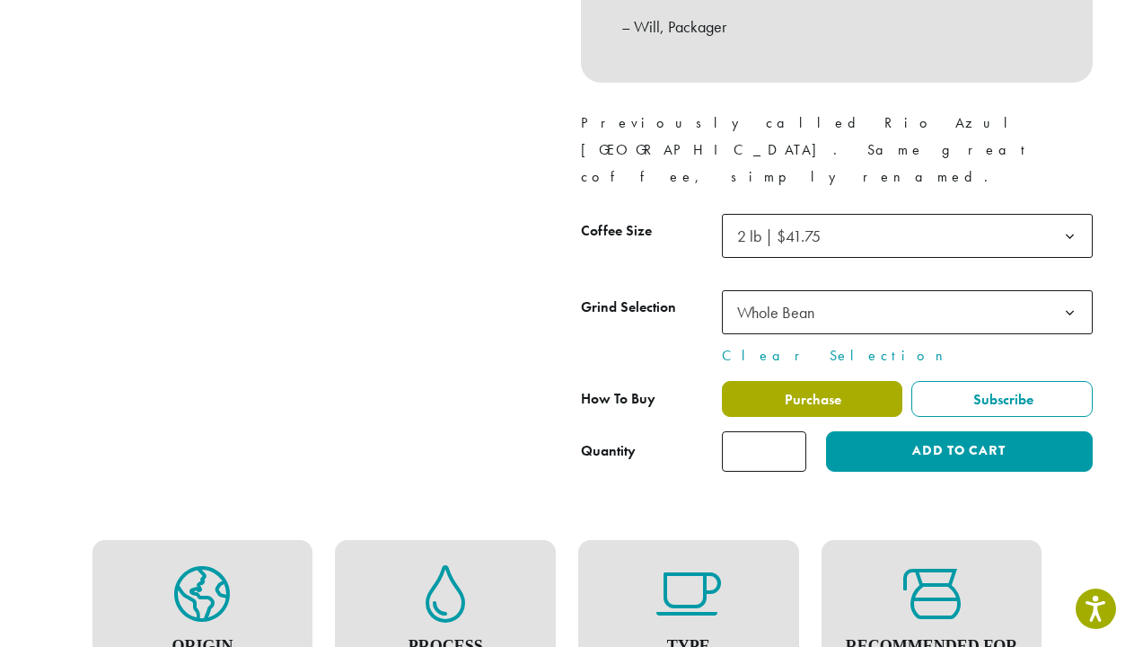
scroll to position [869, 0]
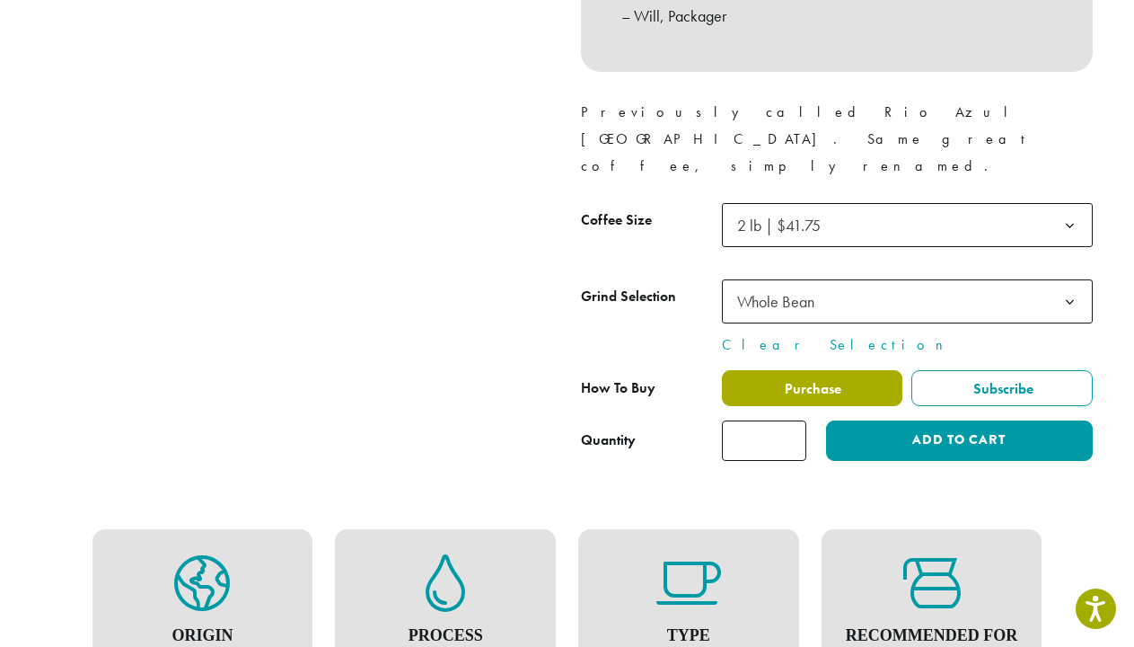
click at [797, 379] on span "Purchase" at bounding box center [811, 388] width 59 height 19
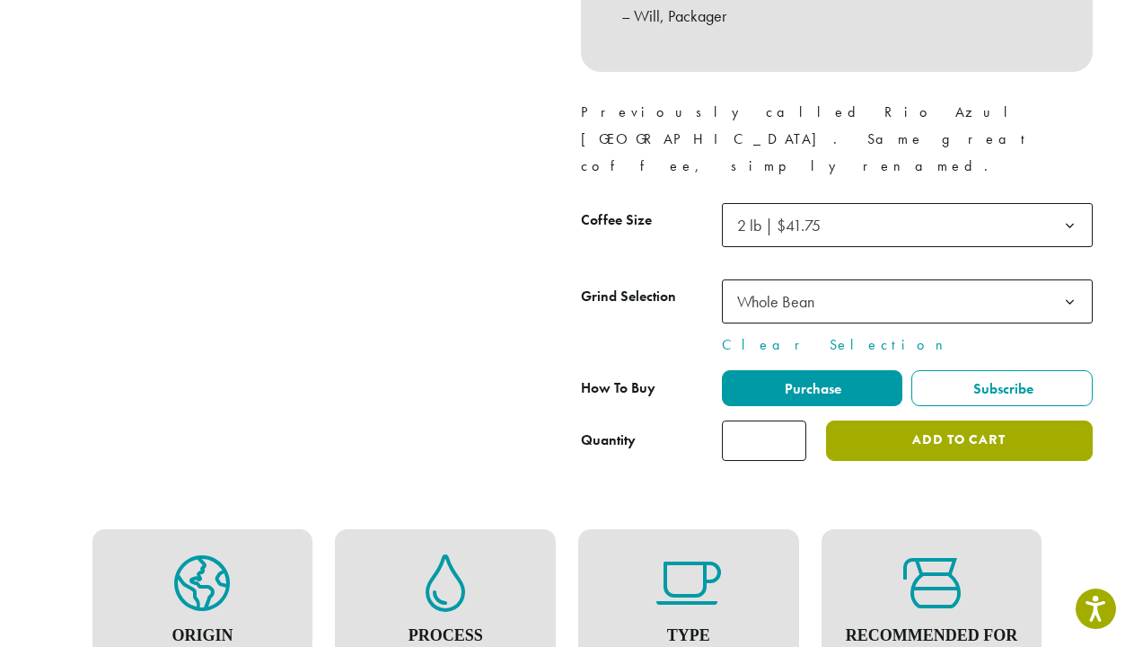
click at [931, 420] on button "Add to cart" at bounding box center [959, 440] width 266 height 40
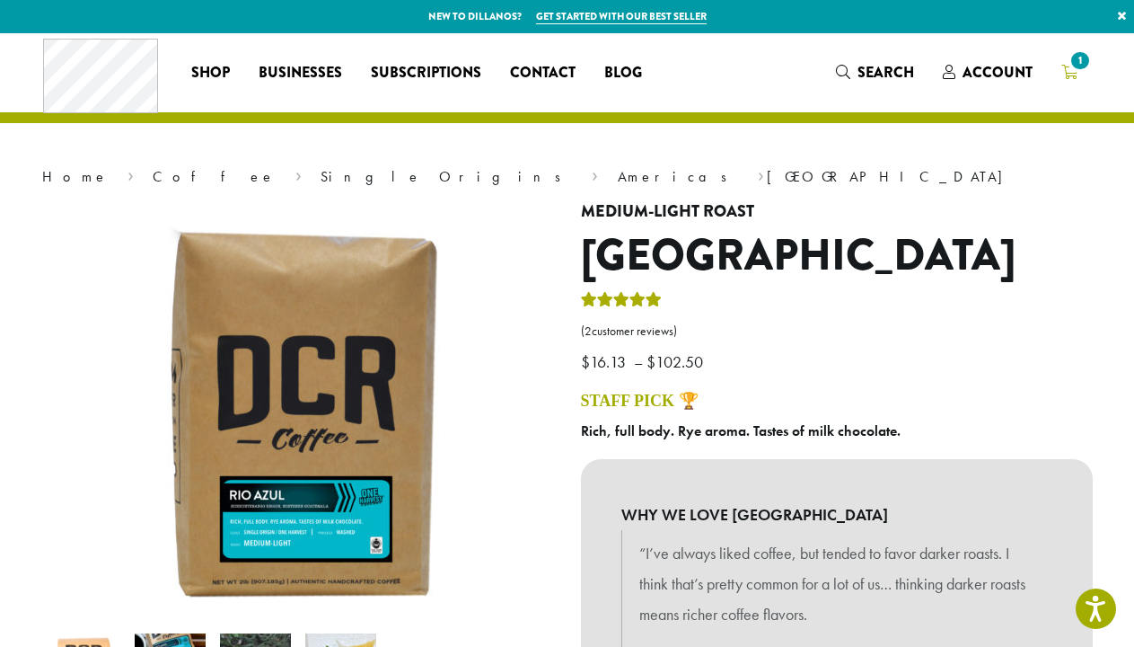
click at [1074, 70] on span "1" at bounding box center [1080, 60] width 24 height 24
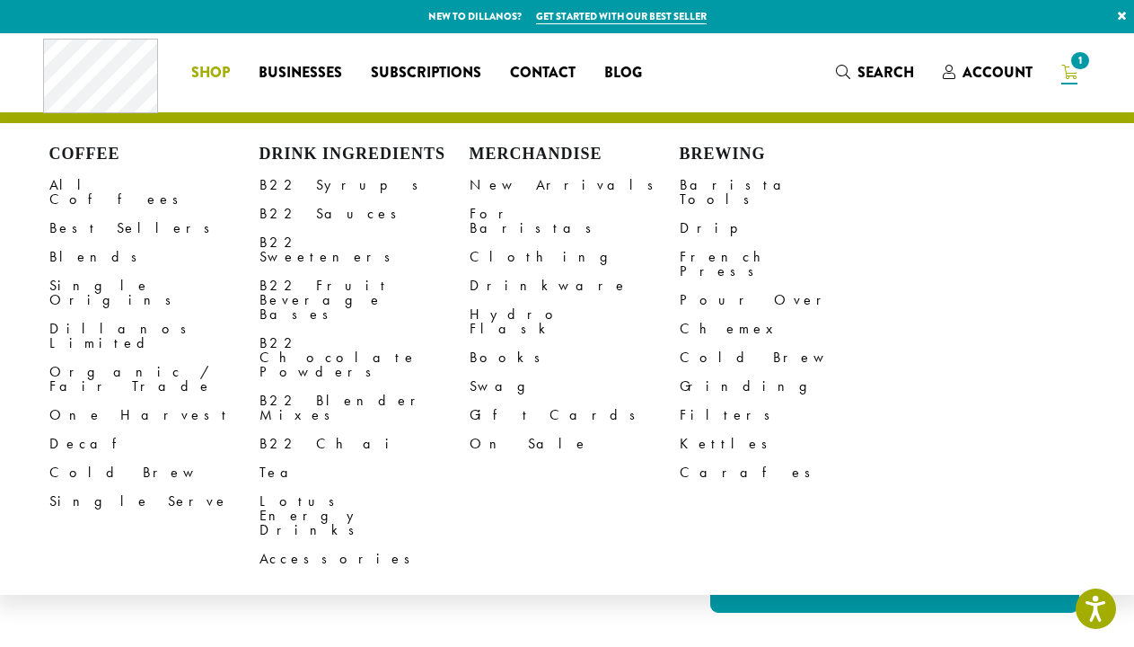
click at [214, 66] on span "Shop" at bounding box center [210, 73] width 39 height 22
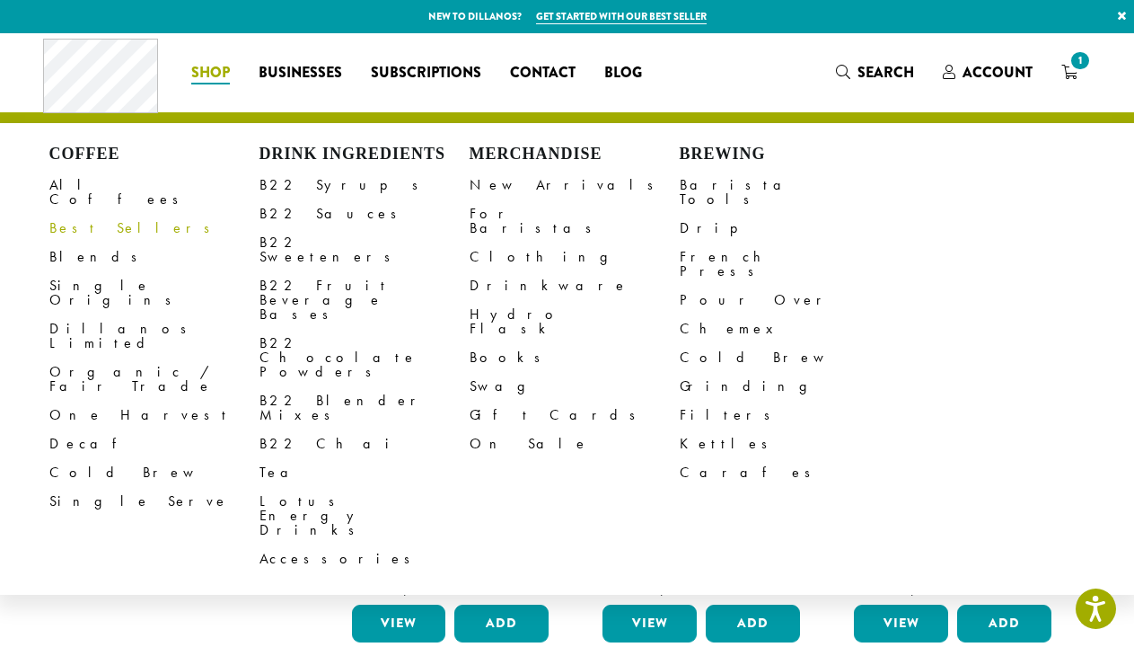
click at [83, 214] on link "Best Sellers" at bounding box center [154, 228] width 210 height 29
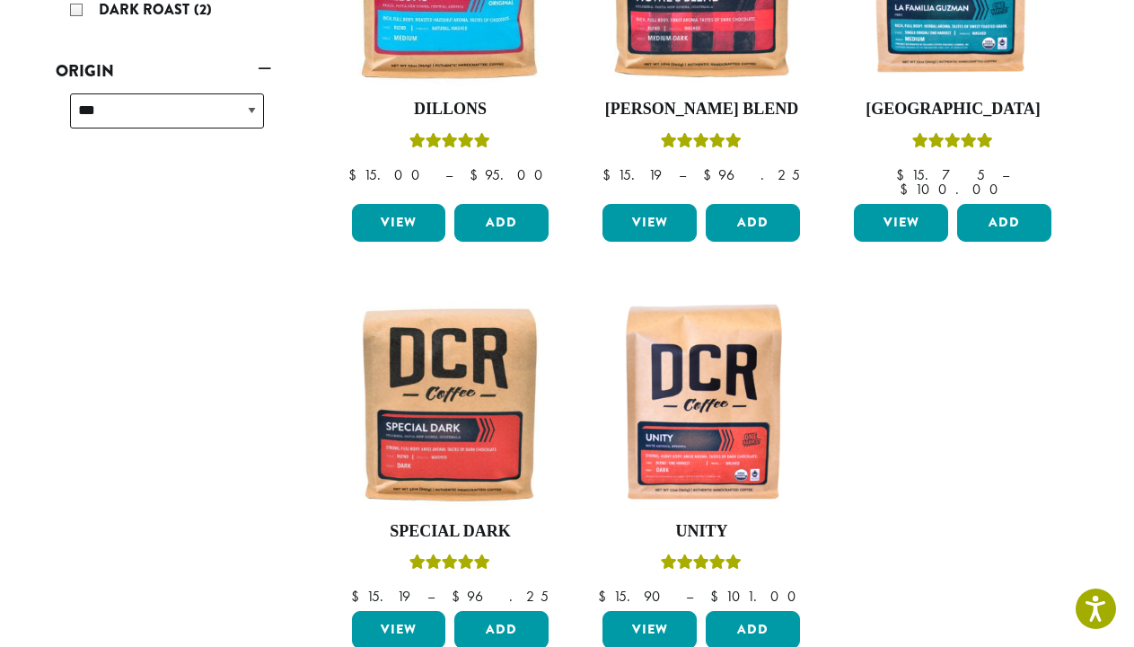
scroll to position [384, 0]
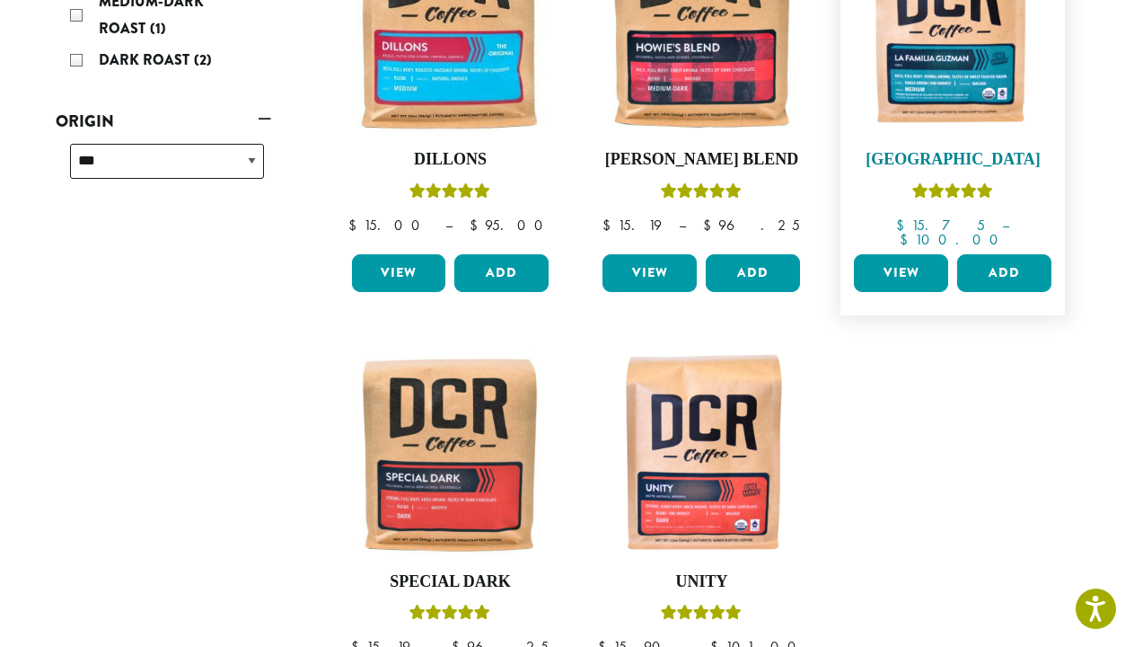
click at [955, 74] on img at bounding box center [953, 32] width 207 height 207
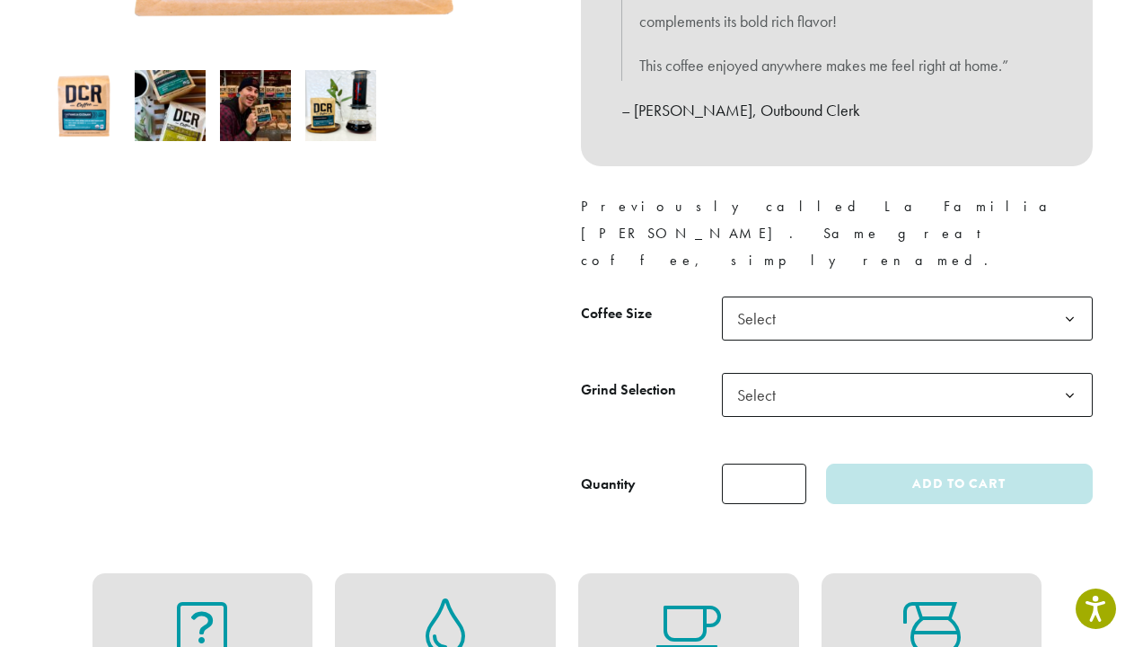
scroll to position [608, 0]
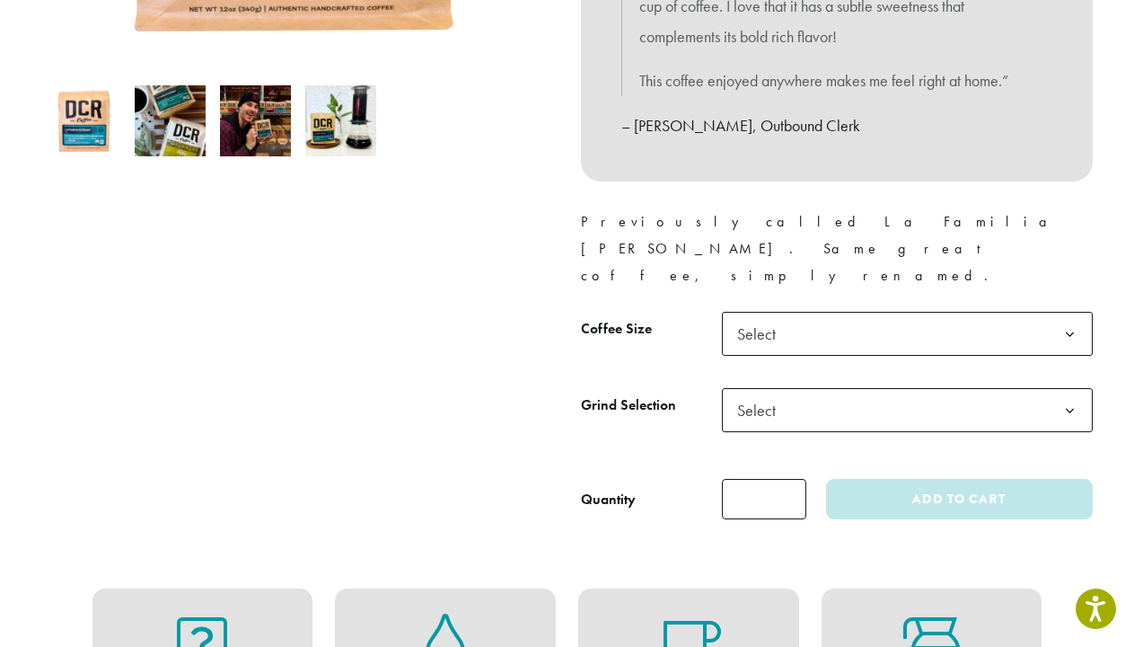
click at [1012, 312] on span "Select" at bounding box center [907, 334] width 371 height 44
click at [409, 287] on div at bounding box center [298, 57] width 539 height 926
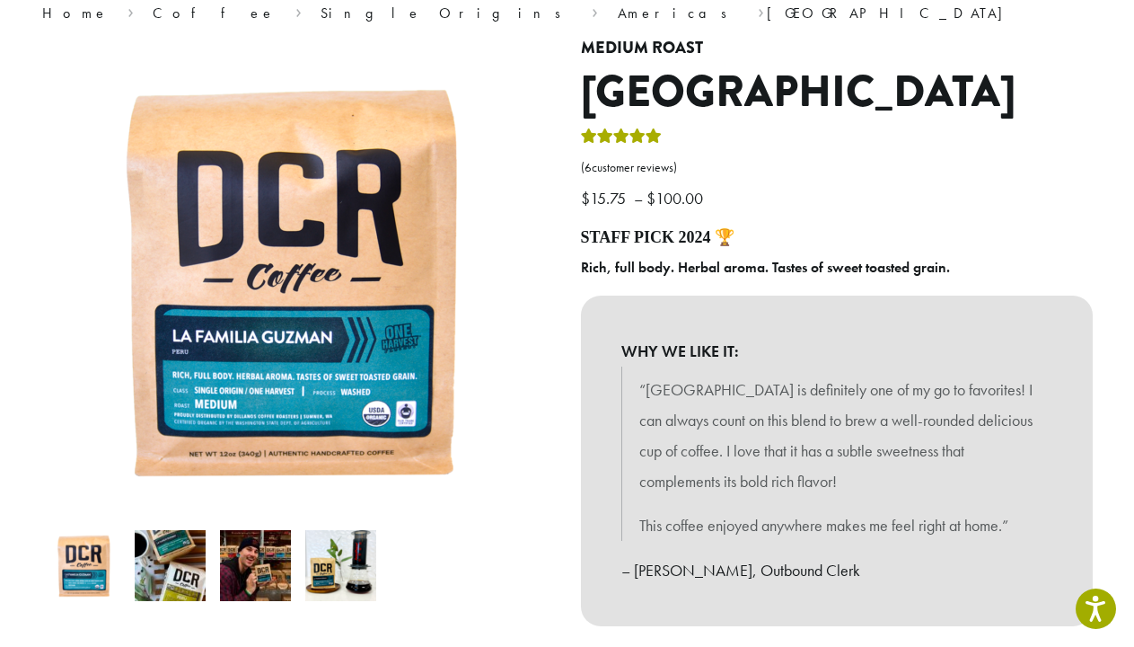
scroll to position [241, 0]
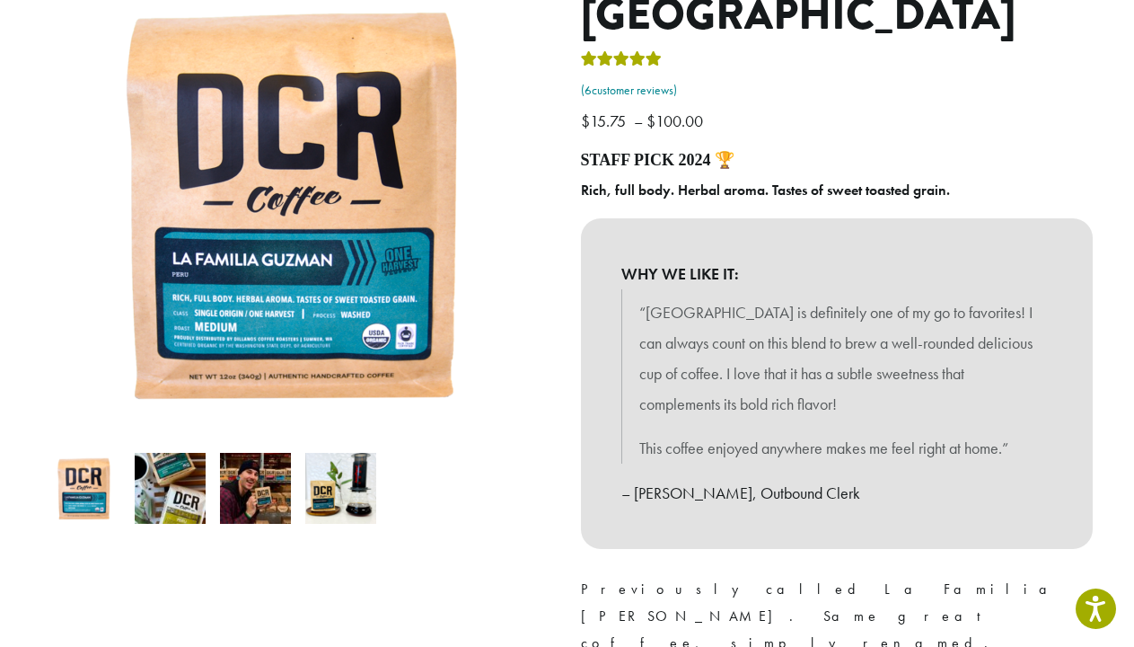
click at [604, 86] on link "( 6 customer reviews)" at bounding box center [837, 91] width 512 height 18
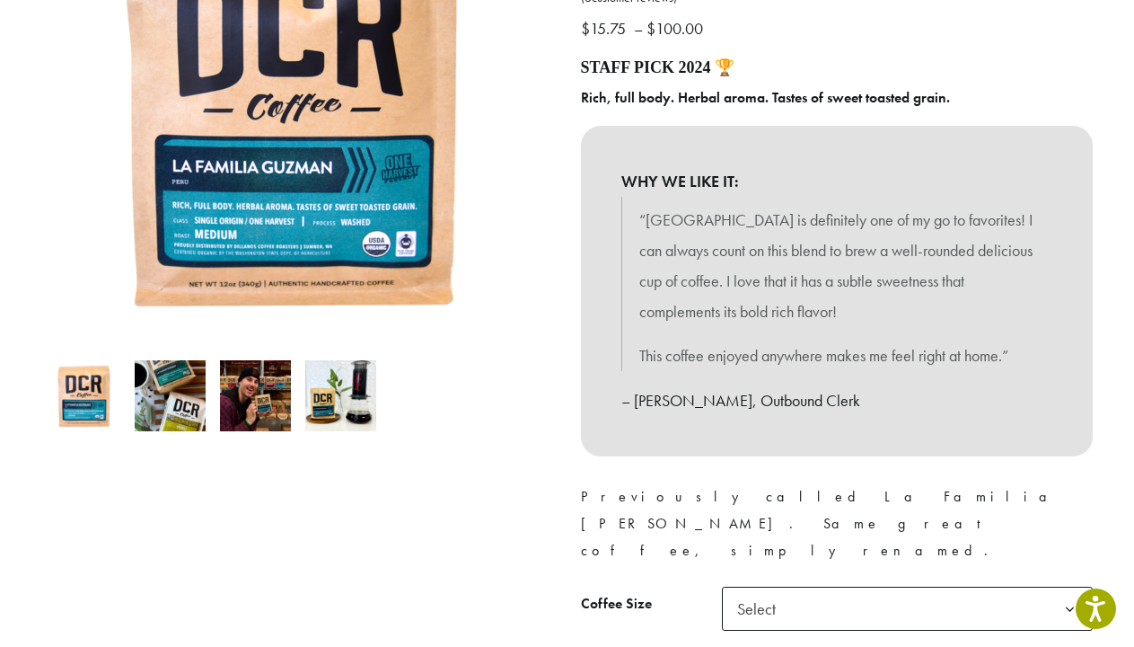
scroll to position [311, 0]
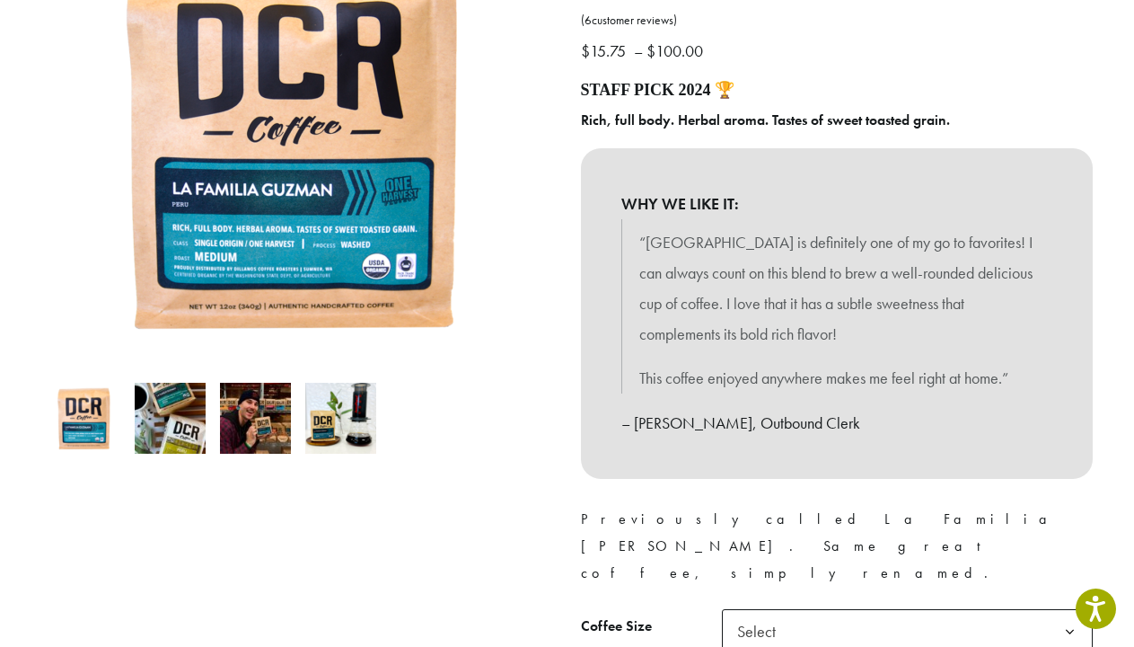
click at [267, 416] on img at bounding box center [255, 418] width 71 height 71
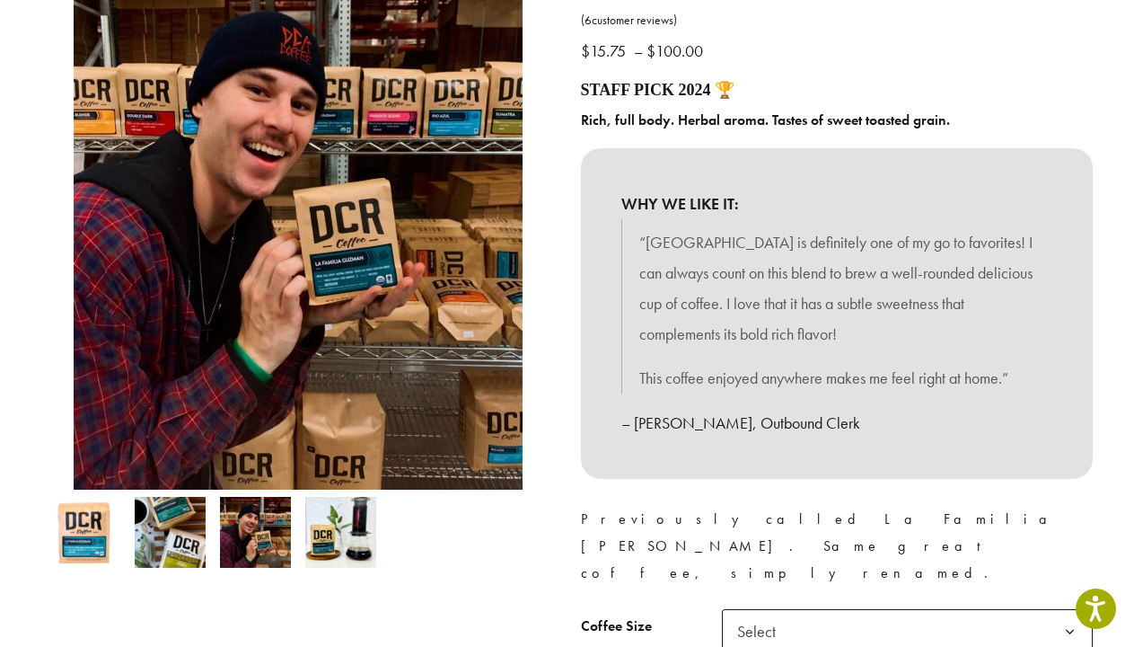
click at [359, 533] on img at bounding box center [340, 532] width 71 height 71
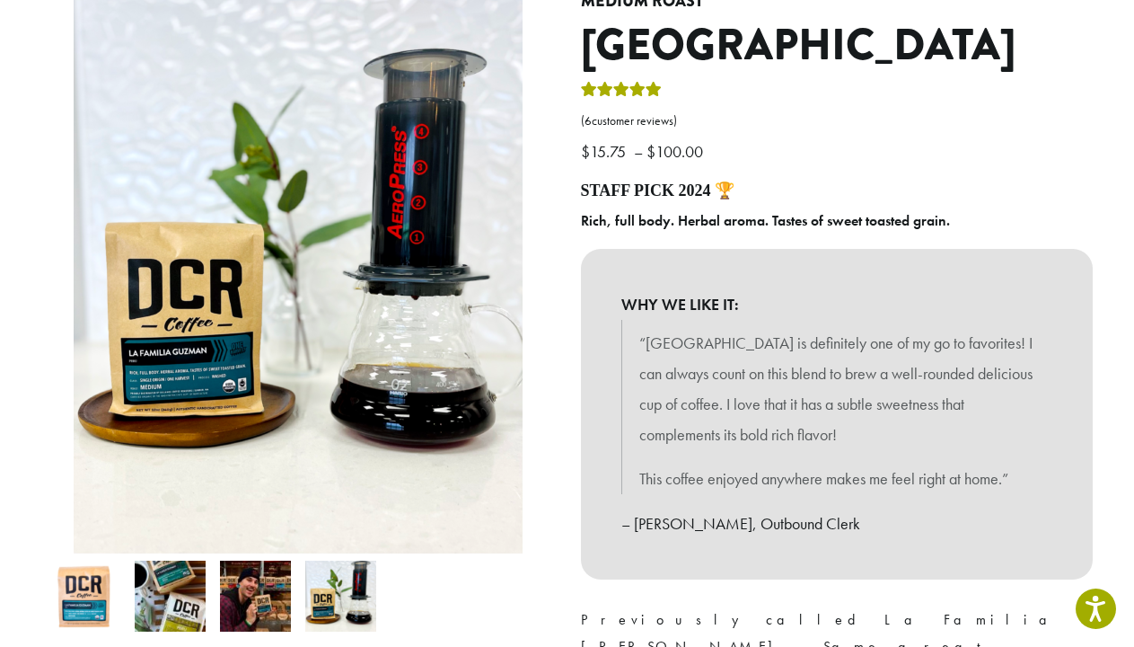
scroll to position [213, 0]
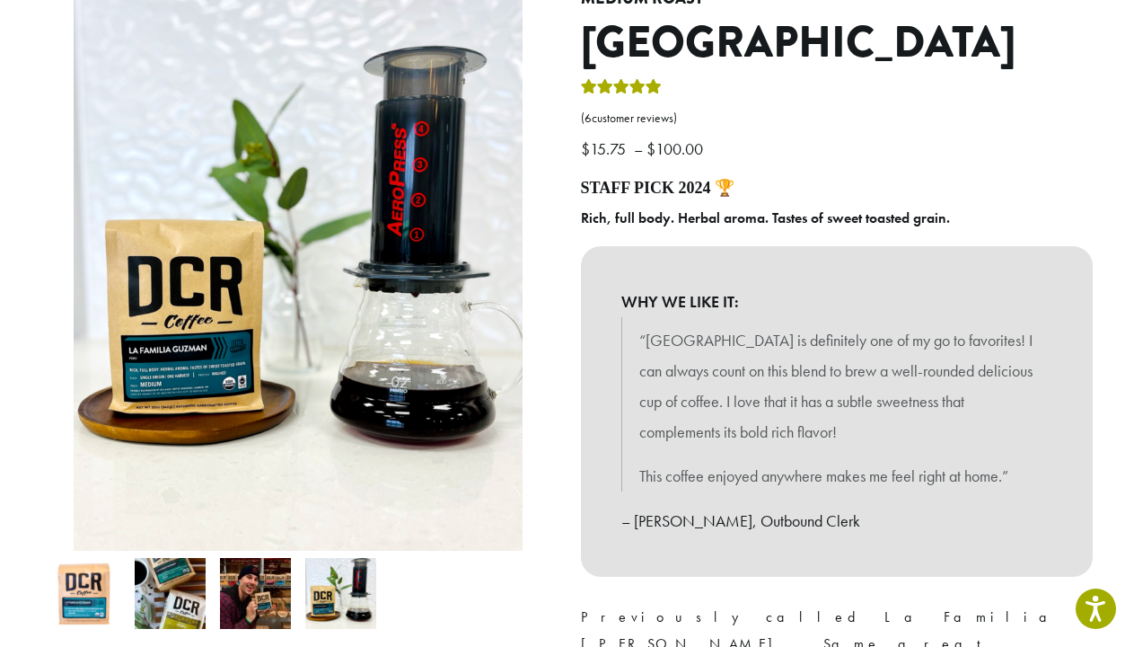
click at [84, 606] on img at bounding box center [84, 593] width 71 height 71
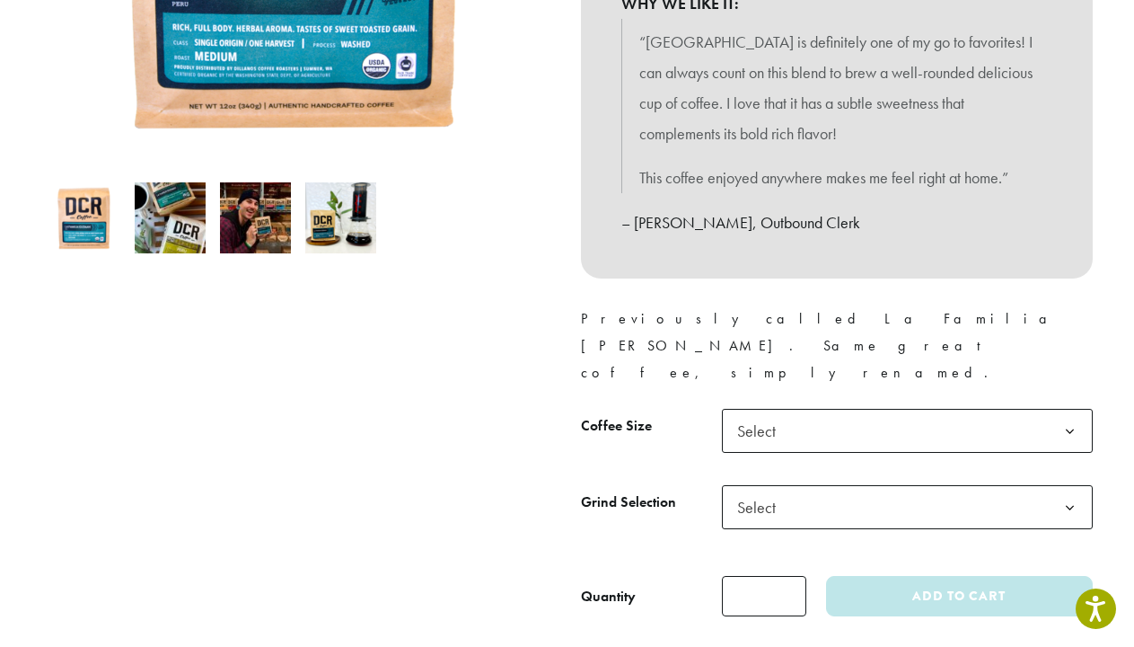
scroll to position [530, 0]
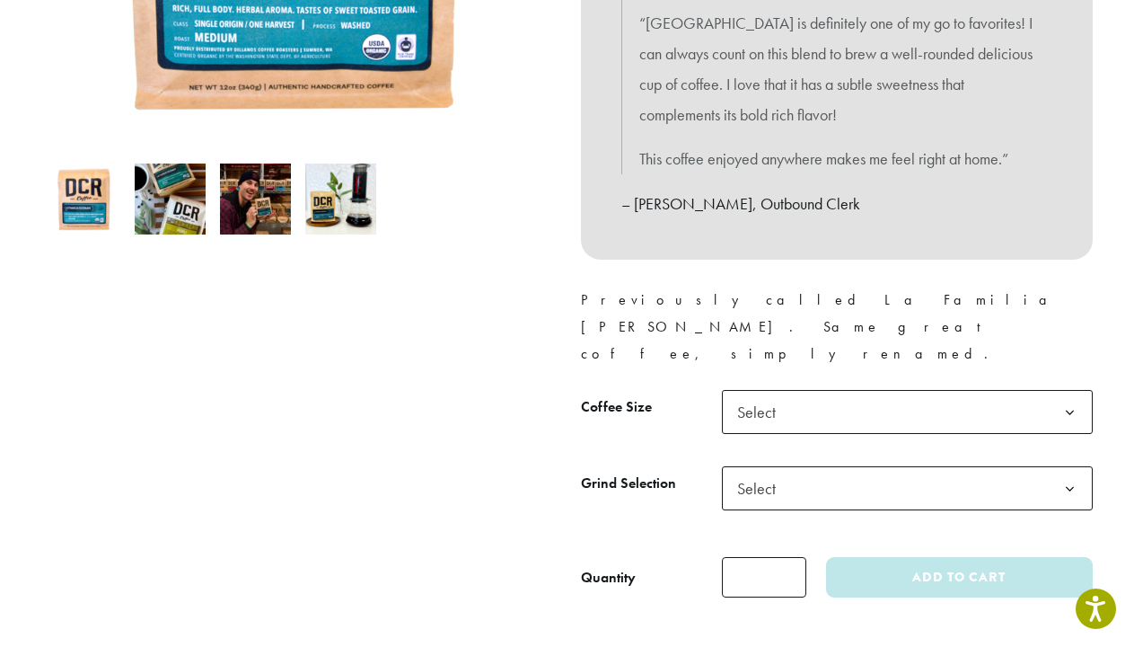
click at [1053, 391] on b at bounding box center [1070, 413] width 44 height 44
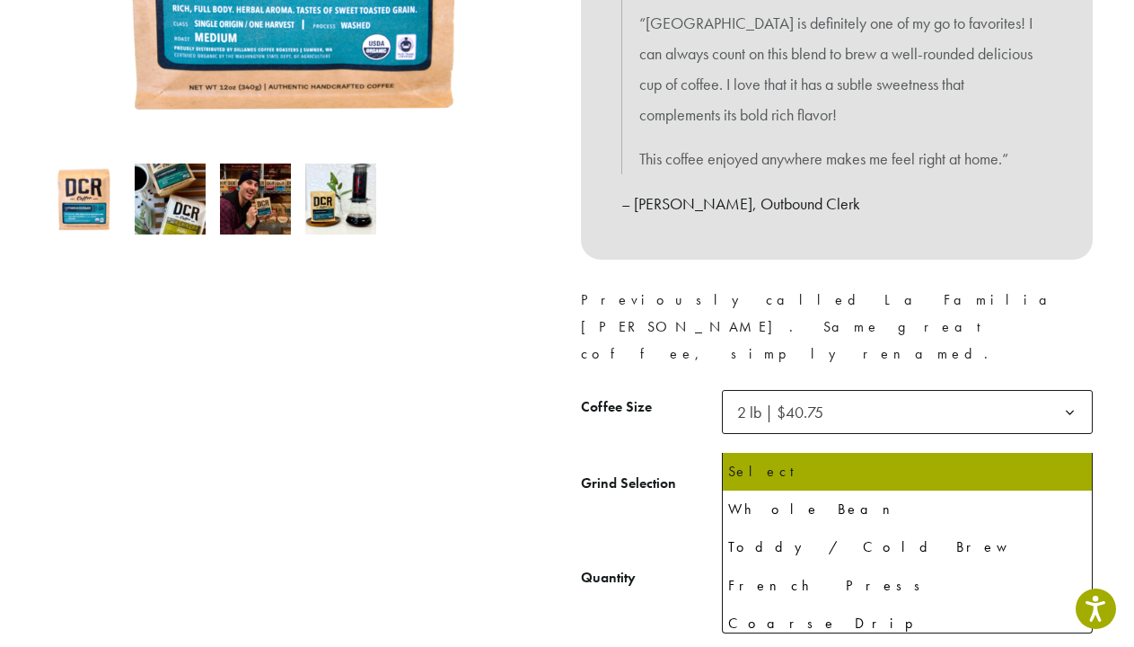
click at [957, 466] on span "Select" at bounding box center [907, 488] width 371 height 44
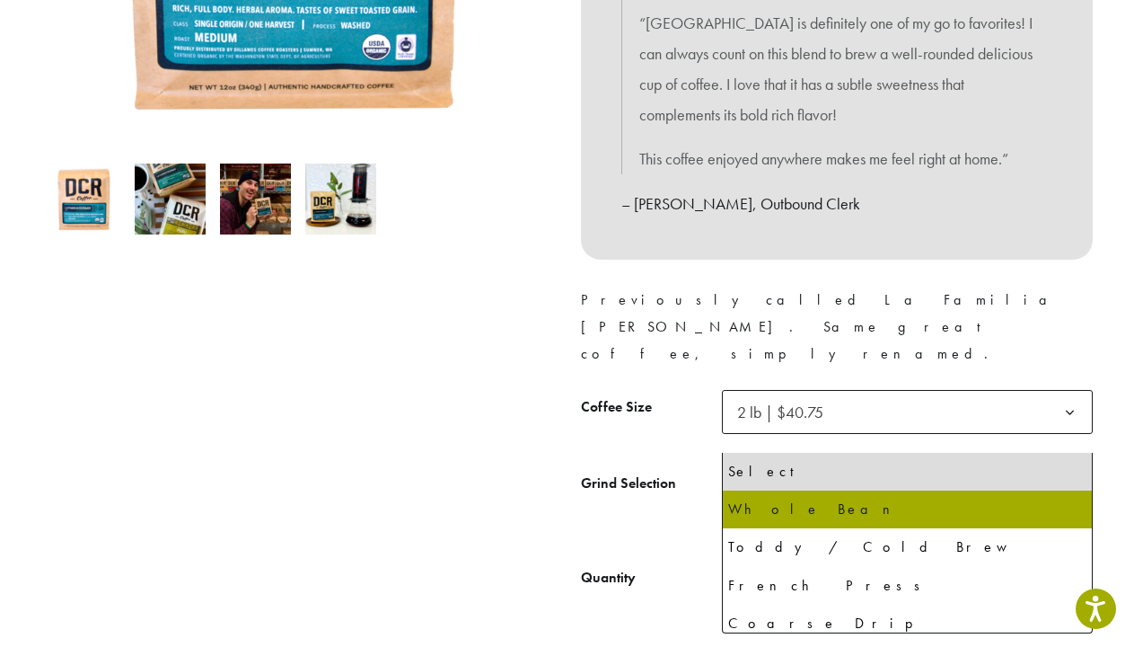
select select "**********"
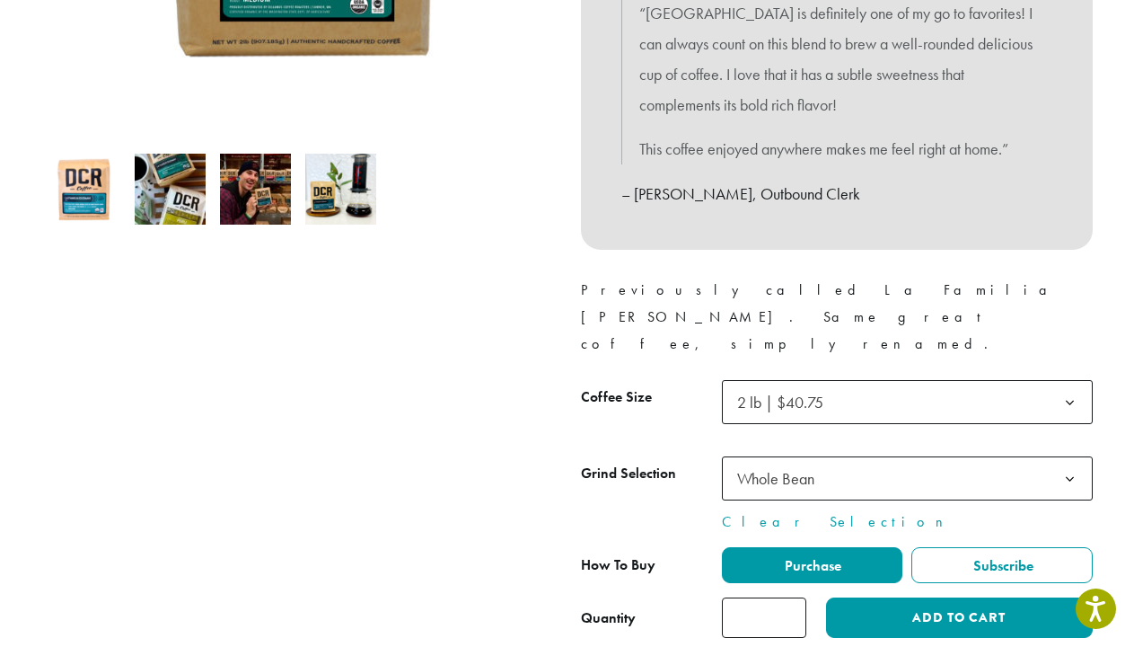
scroll to position [577, 0]
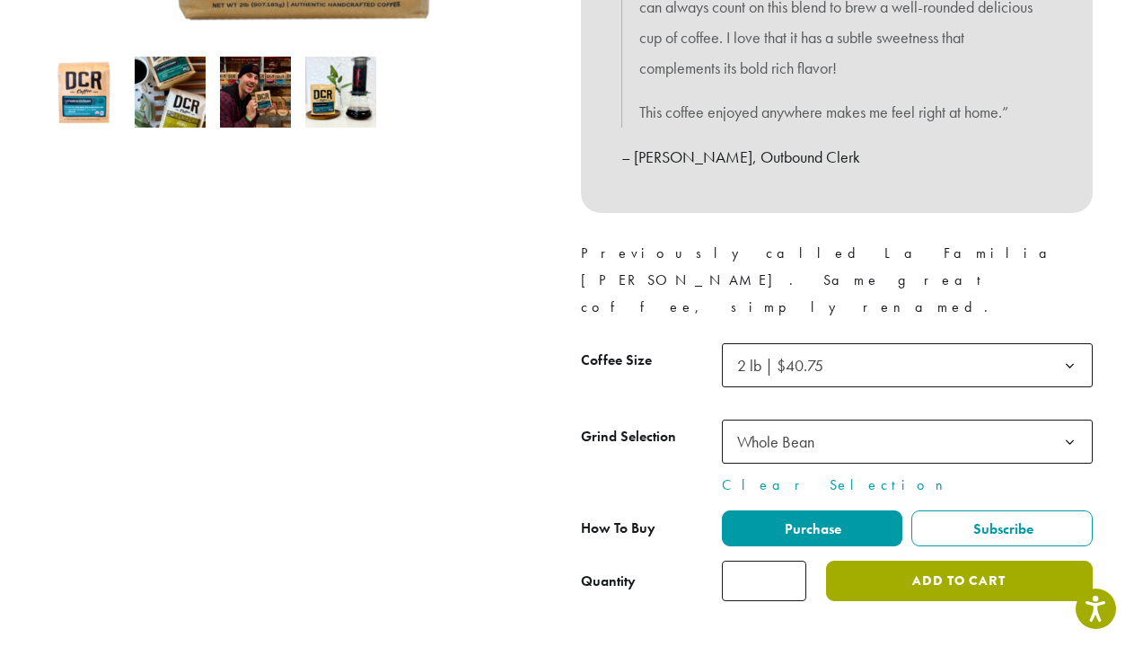
click at [982, 560] on button "Add to cart" at bounding box center [959, 580] width 266 height 40
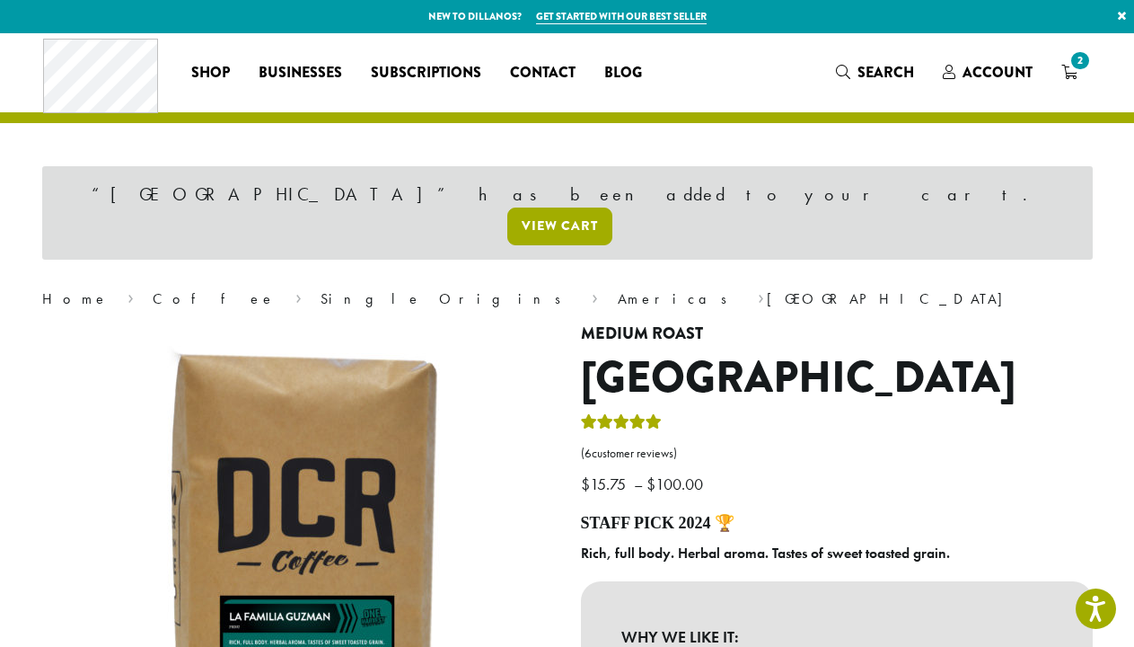
click at [613, 207] on link "View cart" at bounding box center [559, 226] width 105 height 38
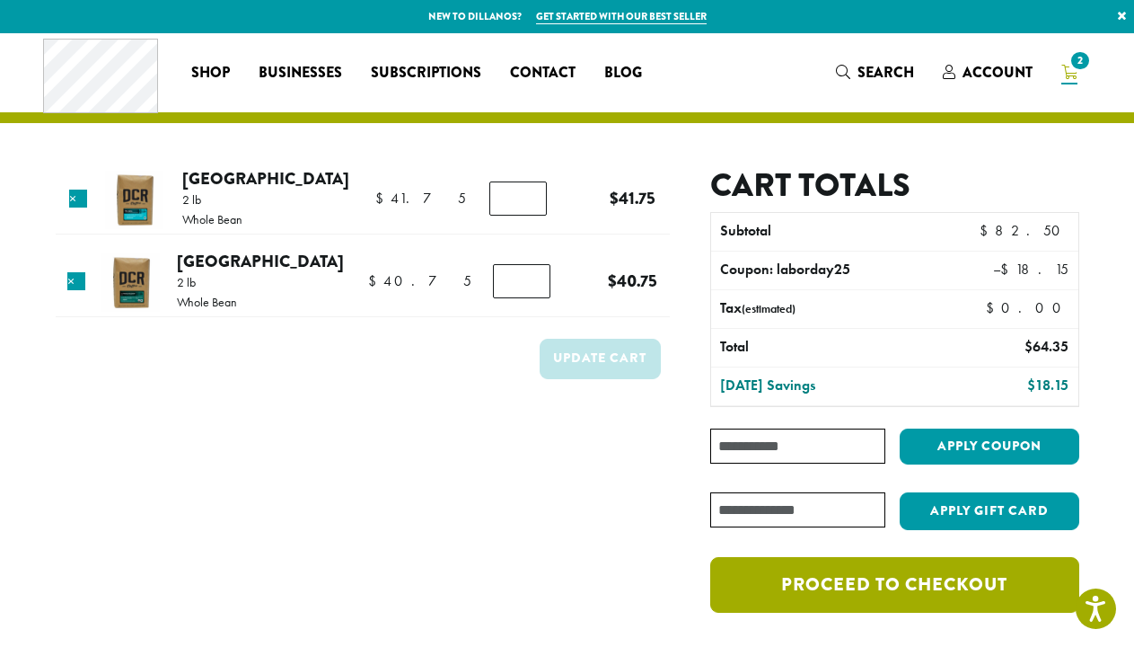
click at [833, 592] on link "Proceed to checkout" at bounding box center [894, 585] width 368 height 56
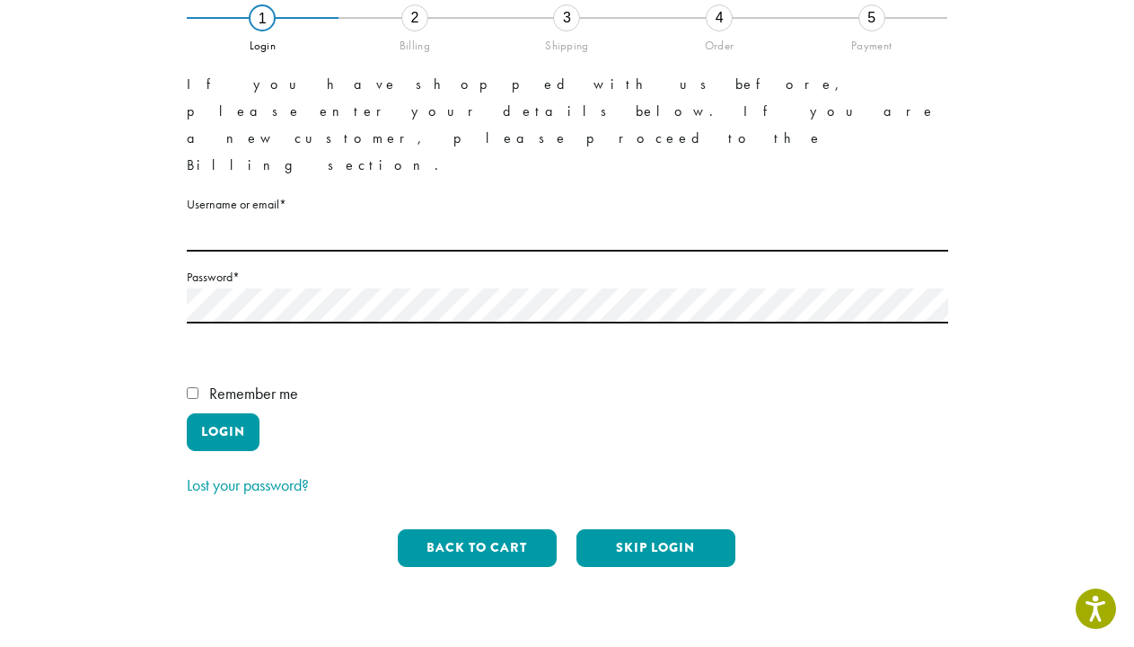
scroll to position [148, 0]
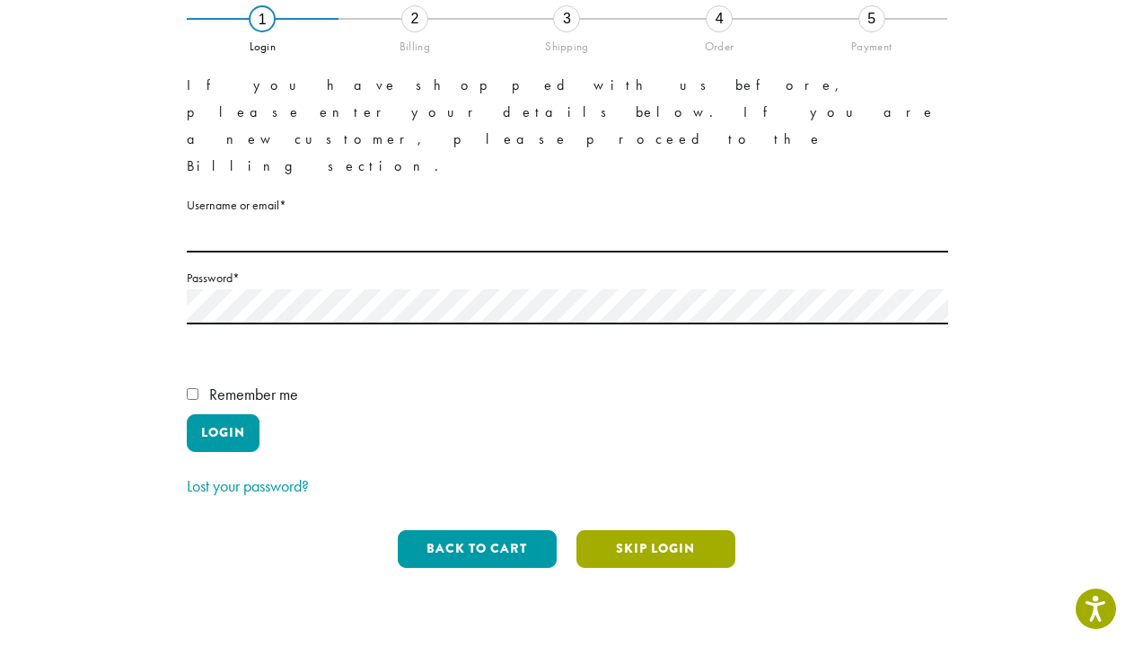
click at [637, 530] on button "Skip Login" at bounding box center [656, 549] width 159 height 38
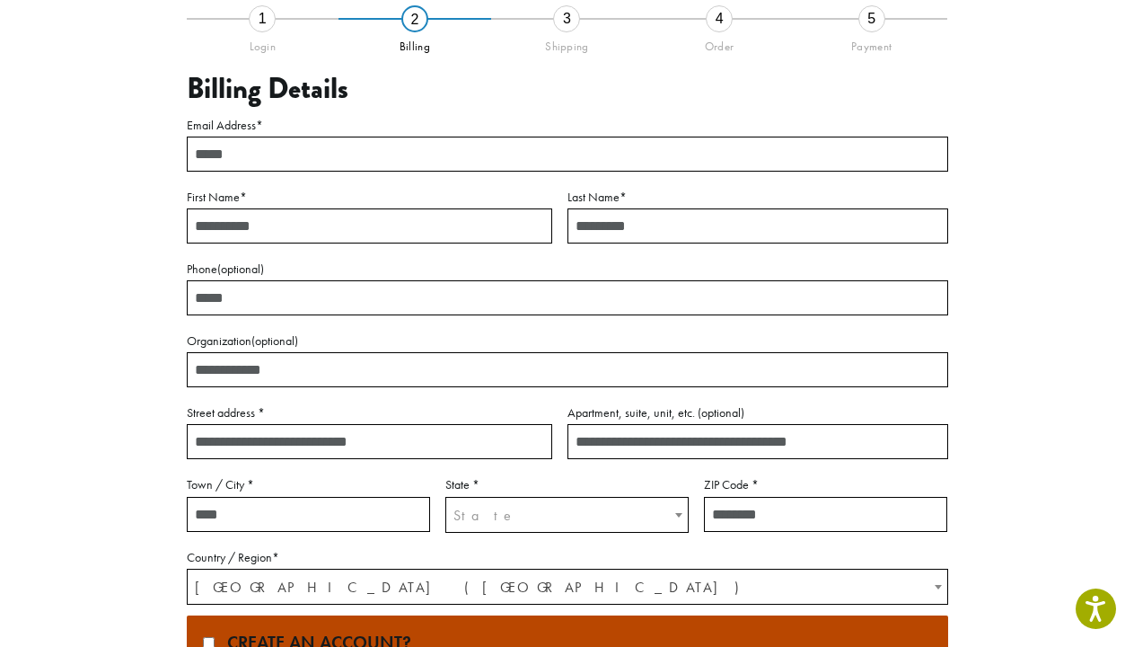
click at [356, 160] on input "Email Address *" at bounding box center [568, 154] width 762 height 35
type input "**********"
click at [304, 225] on input "First Name *" at bounding box center [370, 225] width 366 height 35
type input "*****"
click at [671, 221] on input "Last Name *" at bounding box center [758, 225] width 381 height 35
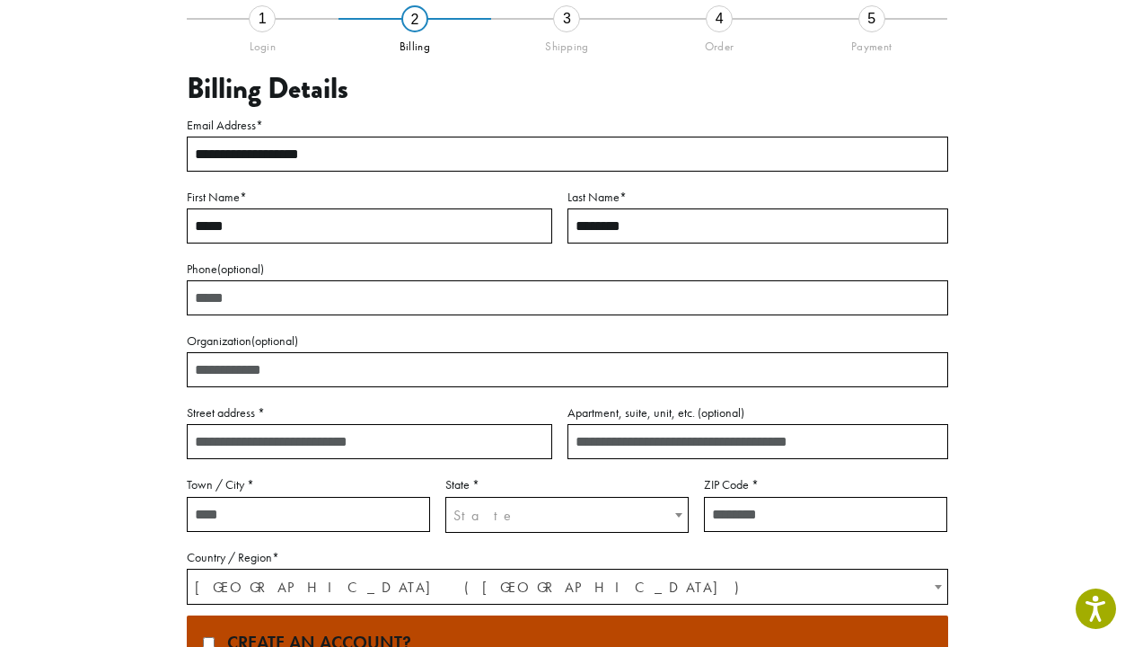
type input "********"
click at [401, 449] on input "Street address *" at bounding box center [370, 441] width 366 height 35
type input "**********"
click at [753, 448] on input "Apartment, suite, unit, etc. (optional)" at bounding box center [758, 441] width 381 height 35
click at [343, 525] on input "Town / City *" at bounding box center [308, 514] width 243 height 35
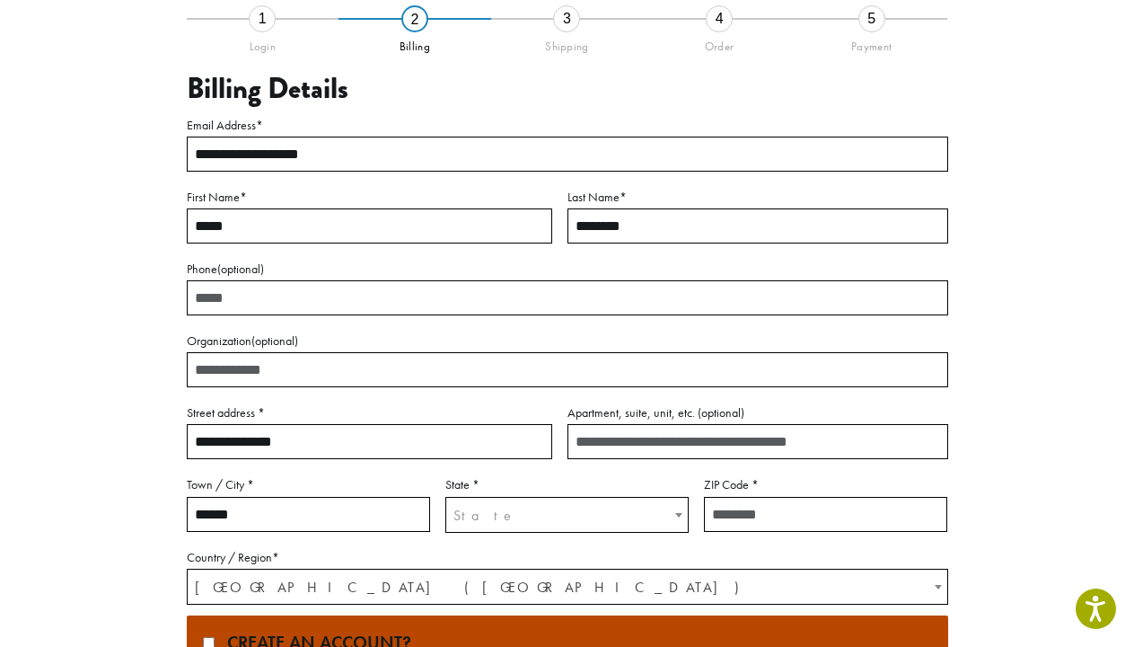
type input "******"
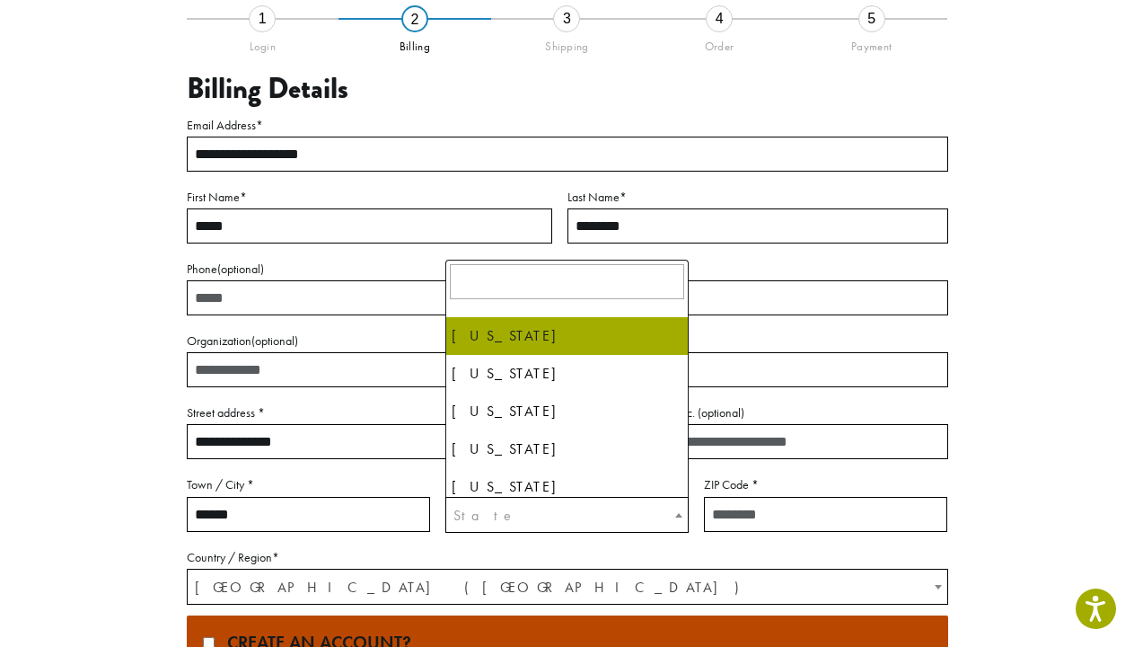
click at [569, 524] on span "State" at bounding box center [567, 515] width 242 height 35
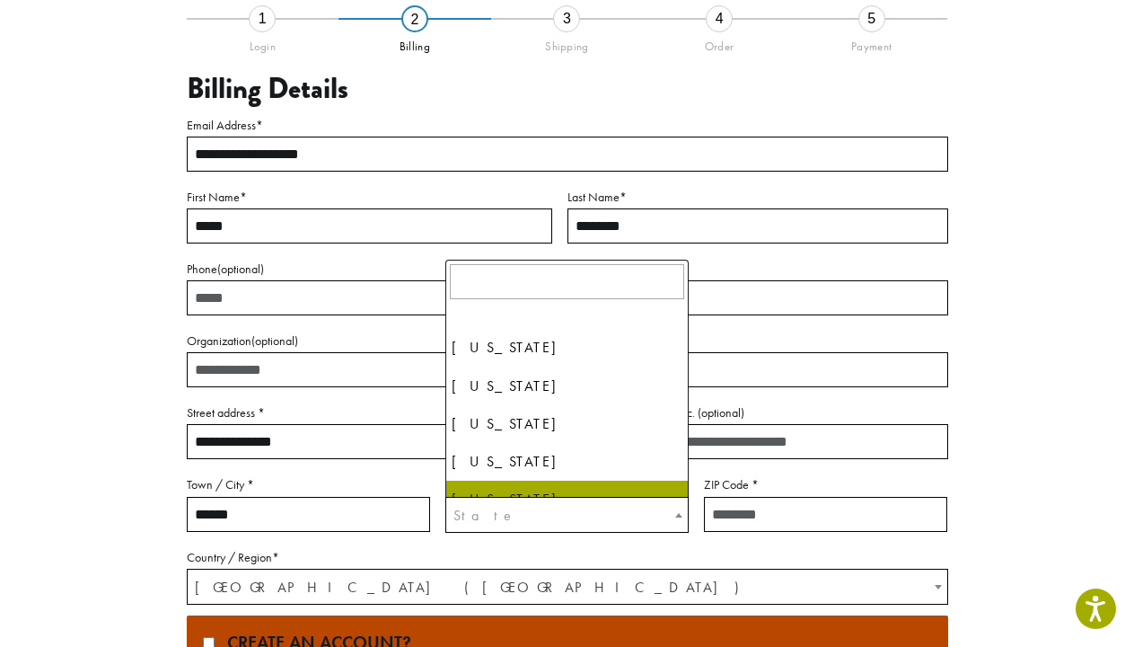
scroll to position [358, 0]
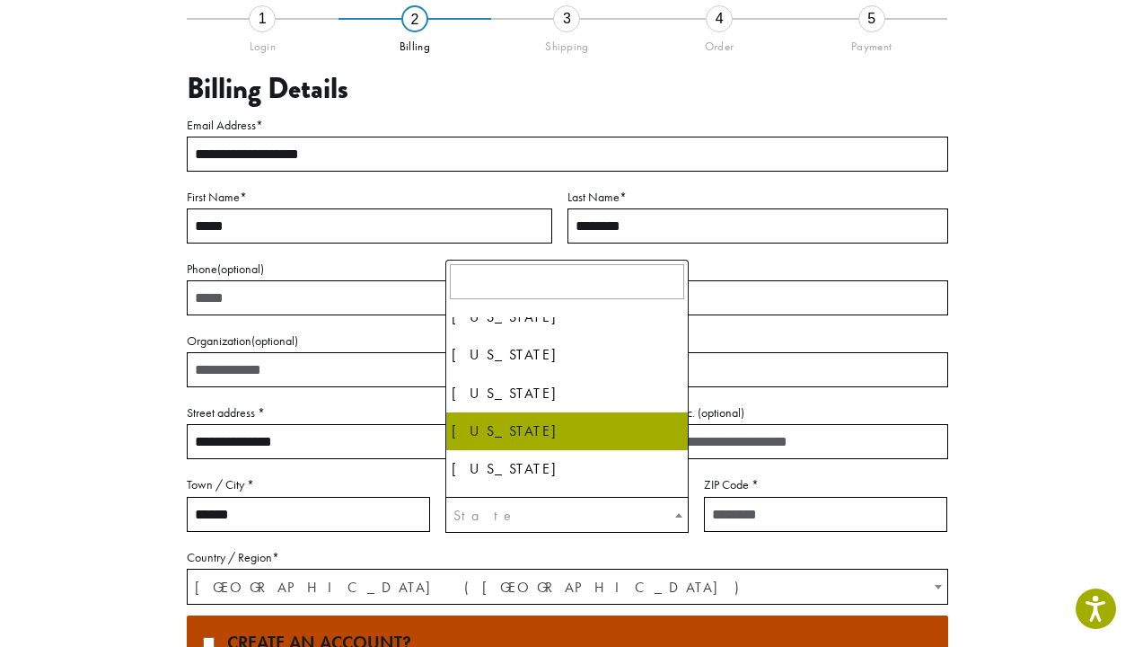
select select "**"
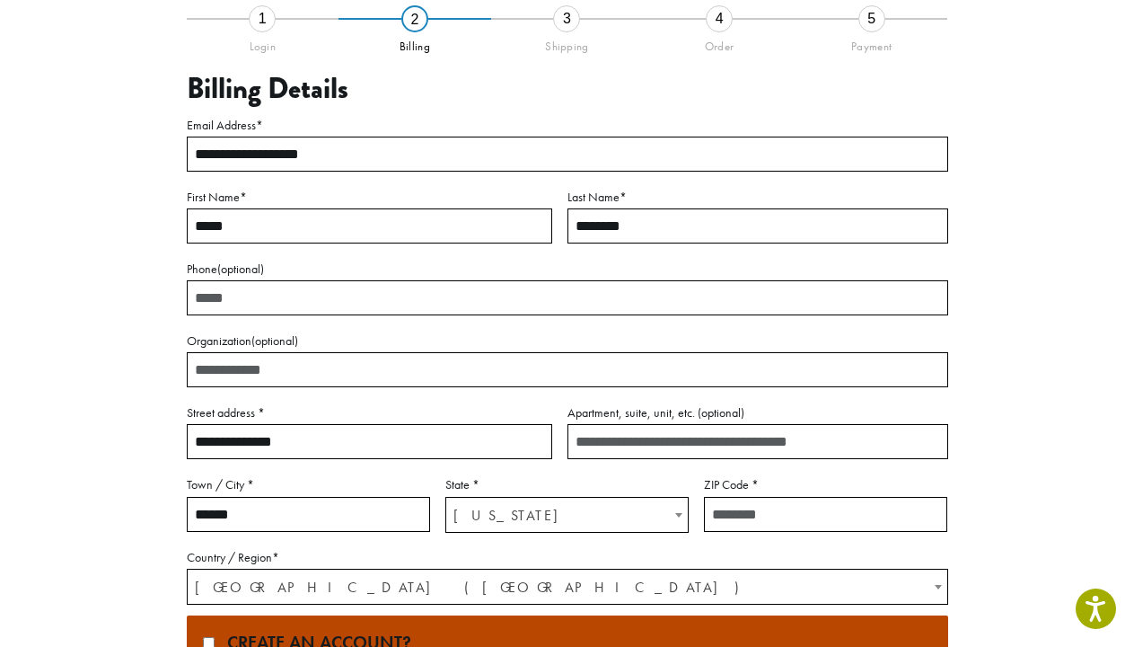
click at [744, 513] on input "ZIP Code *" at bounding box center [825, 514] width 243 height 35
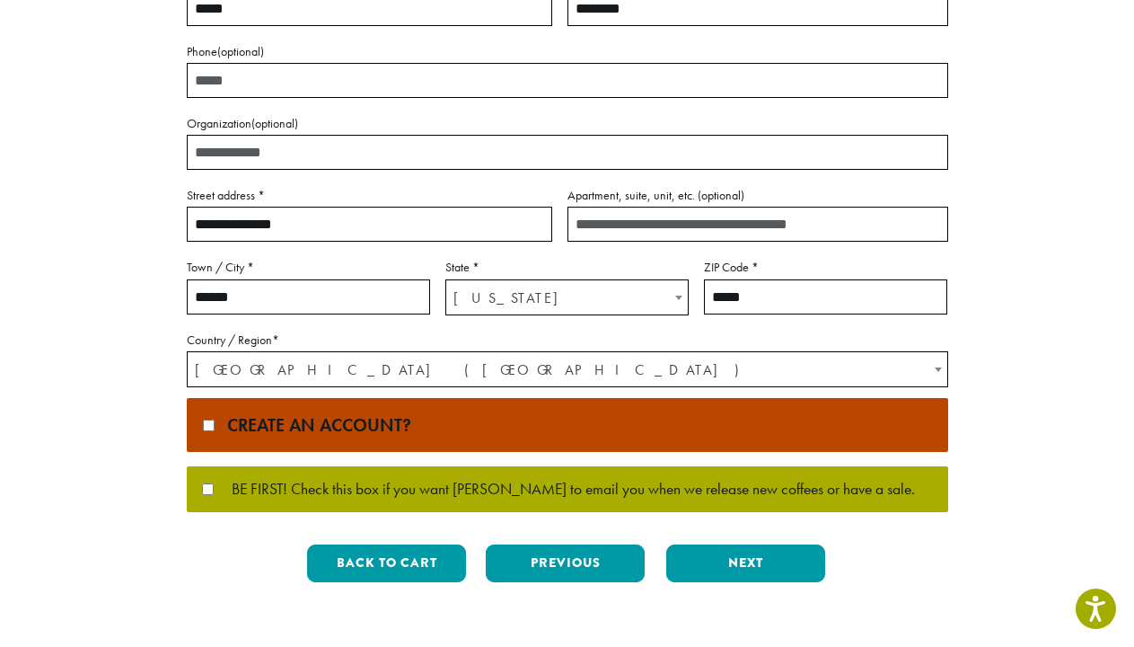
scroll to position [412, 0]
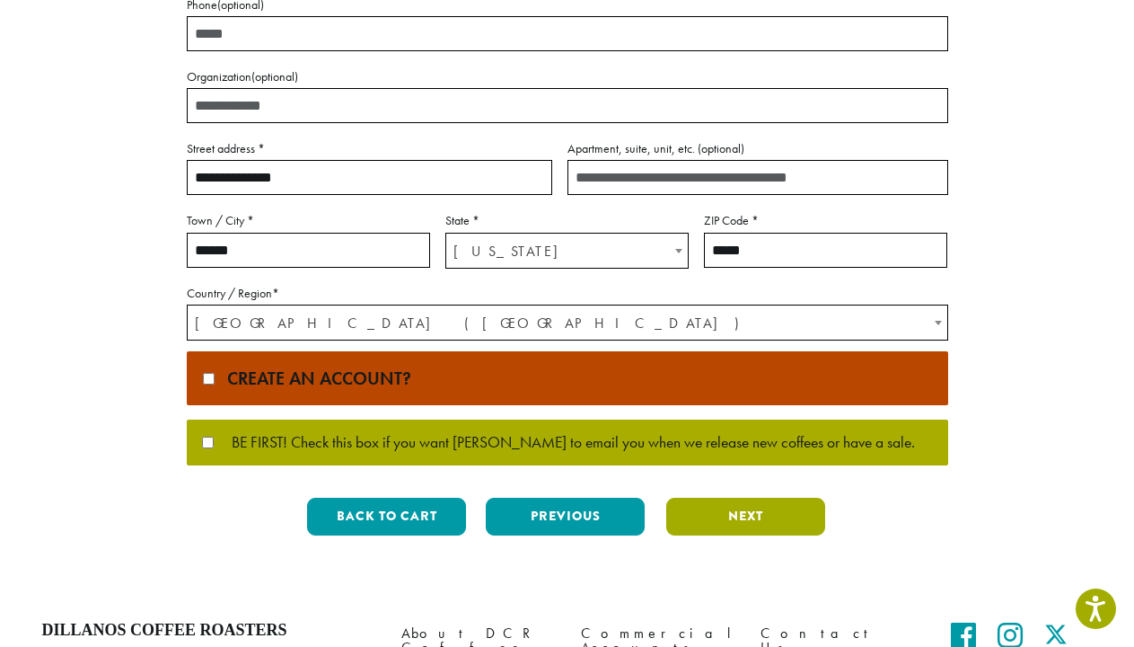
type input "*****"
click at [749, 512] on button "Next" at bounding box center [745, 517] width 159 height 38
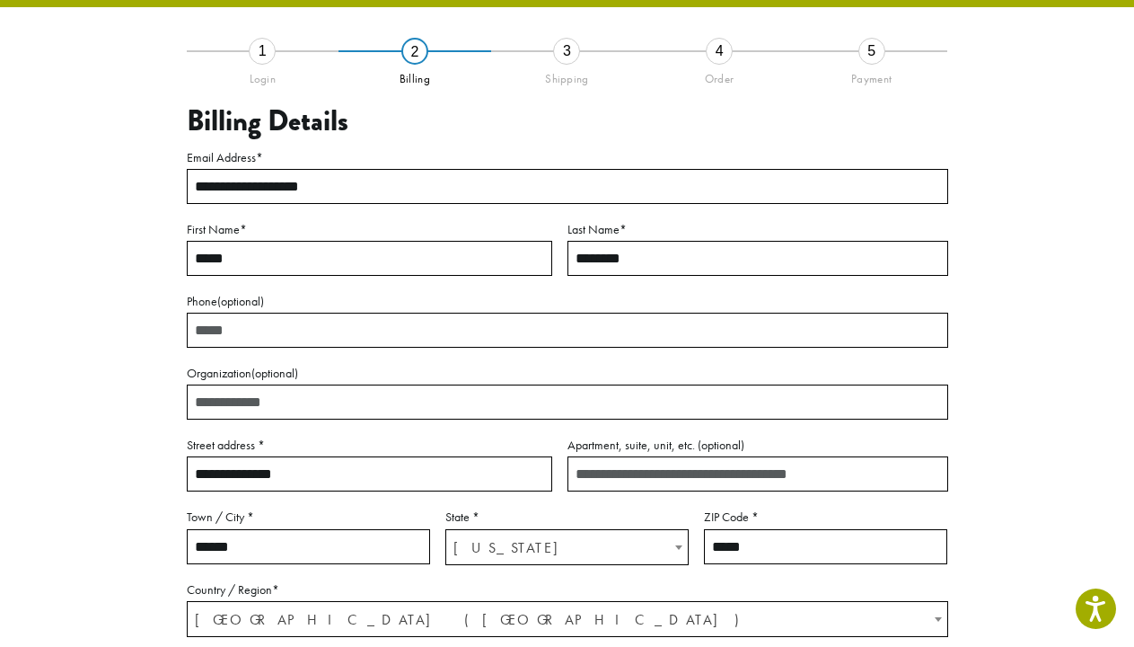
scroll to position [102, 0]
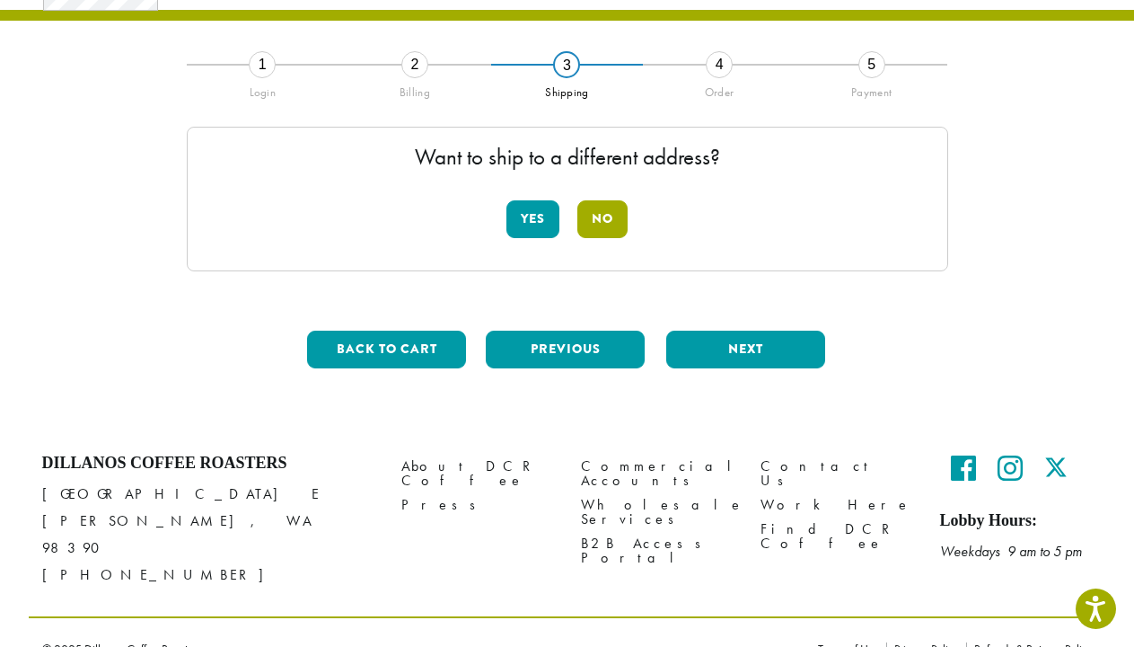
click at [610, 222] on button "No" at bounding box center [602, 219] width 50 height 38
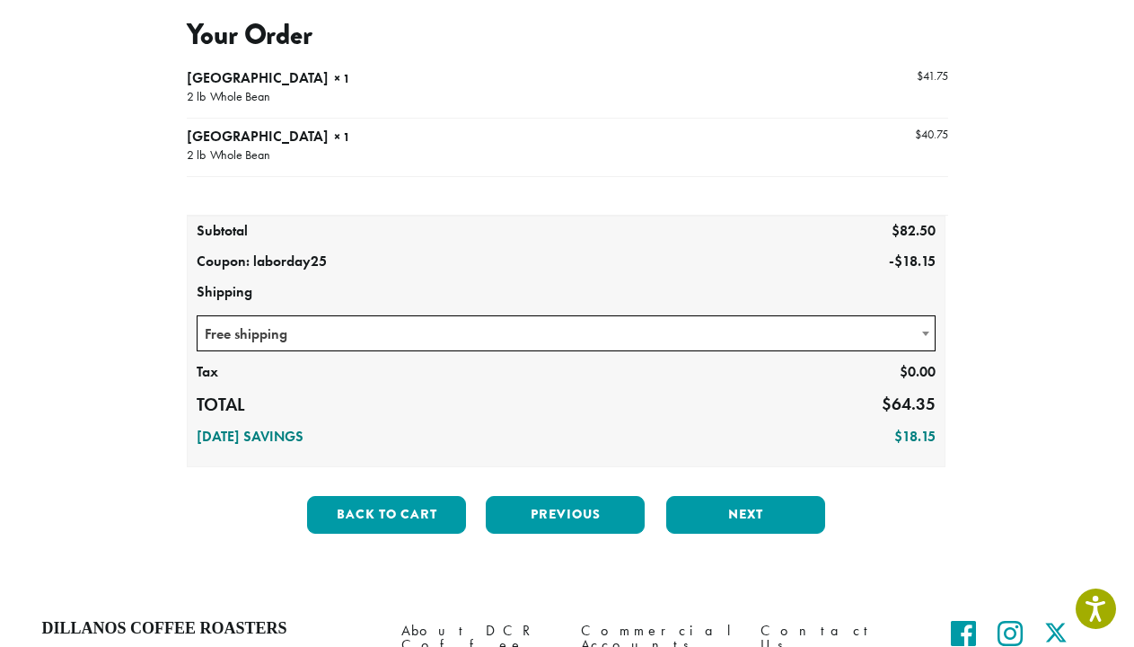
scroll to position [208, 0]
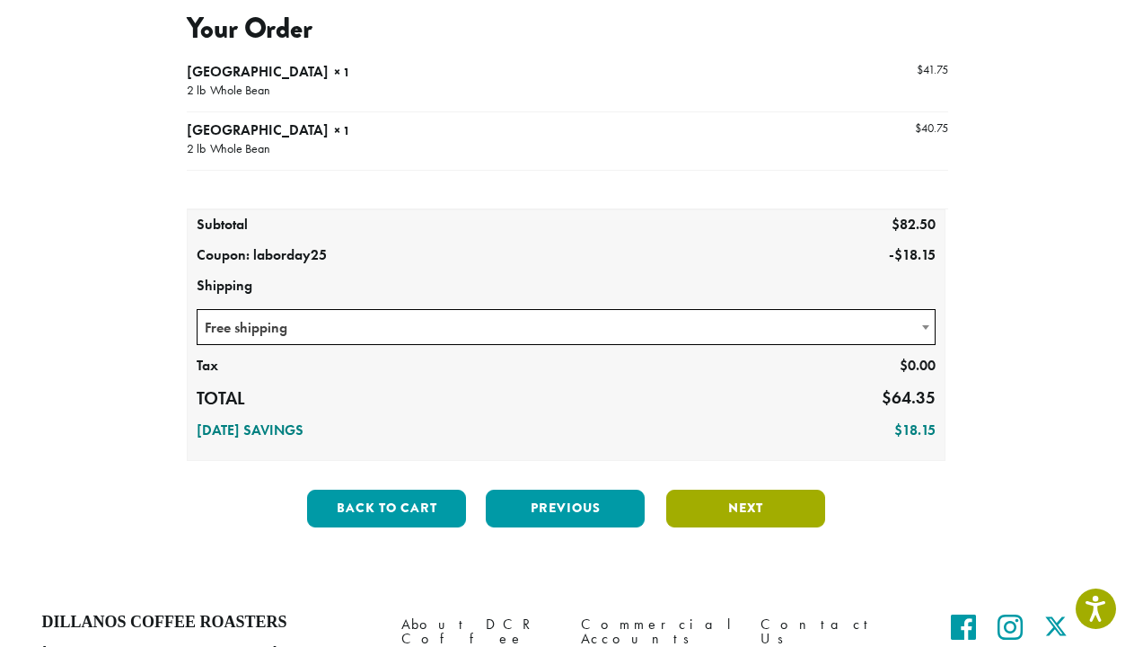
click at [756, 516] on button "Next" at bounding box center [745, 508] width 159 height 38
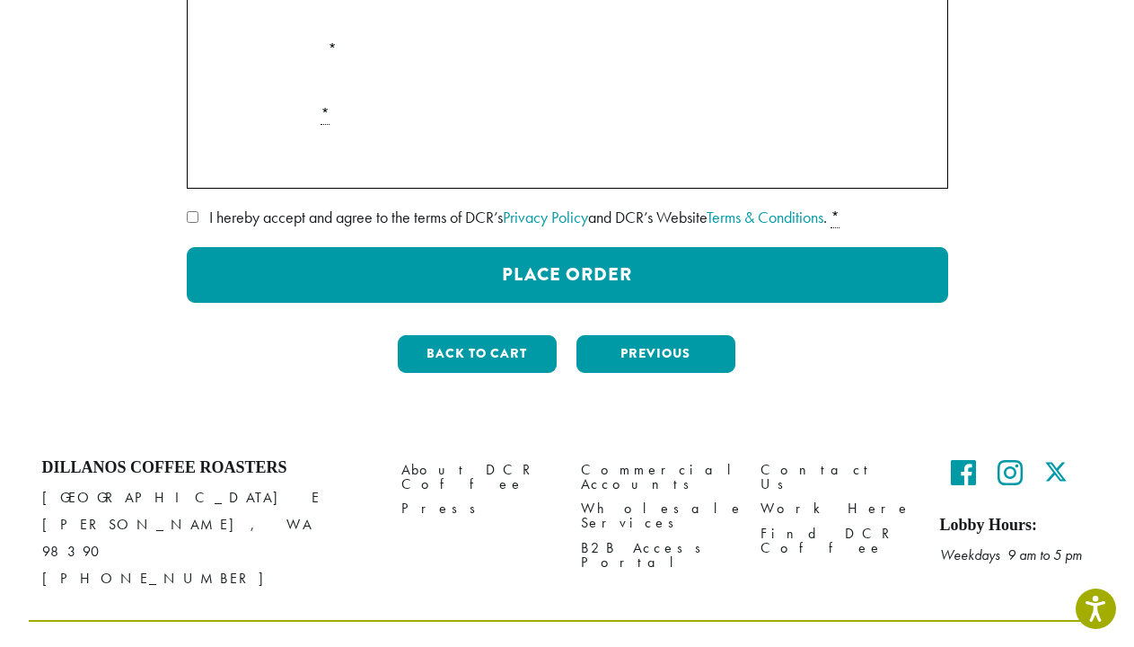
scroll to position [435, 0]
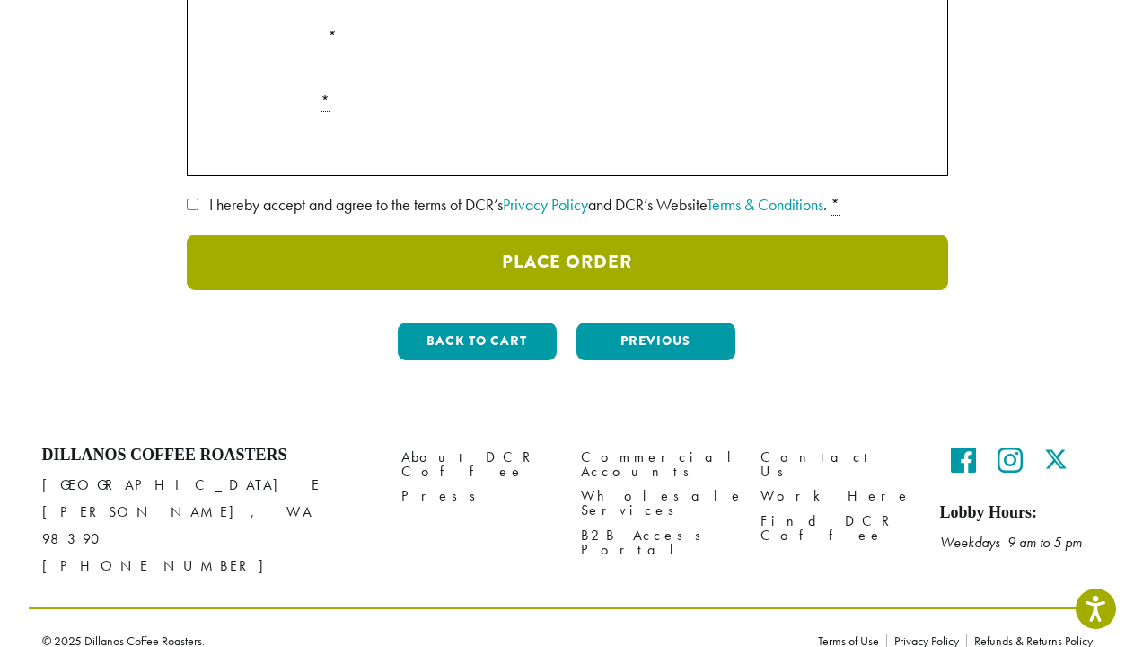
click at [539, 264] on button "Place Order" at bounding box center [568, 262] width 762 height 56
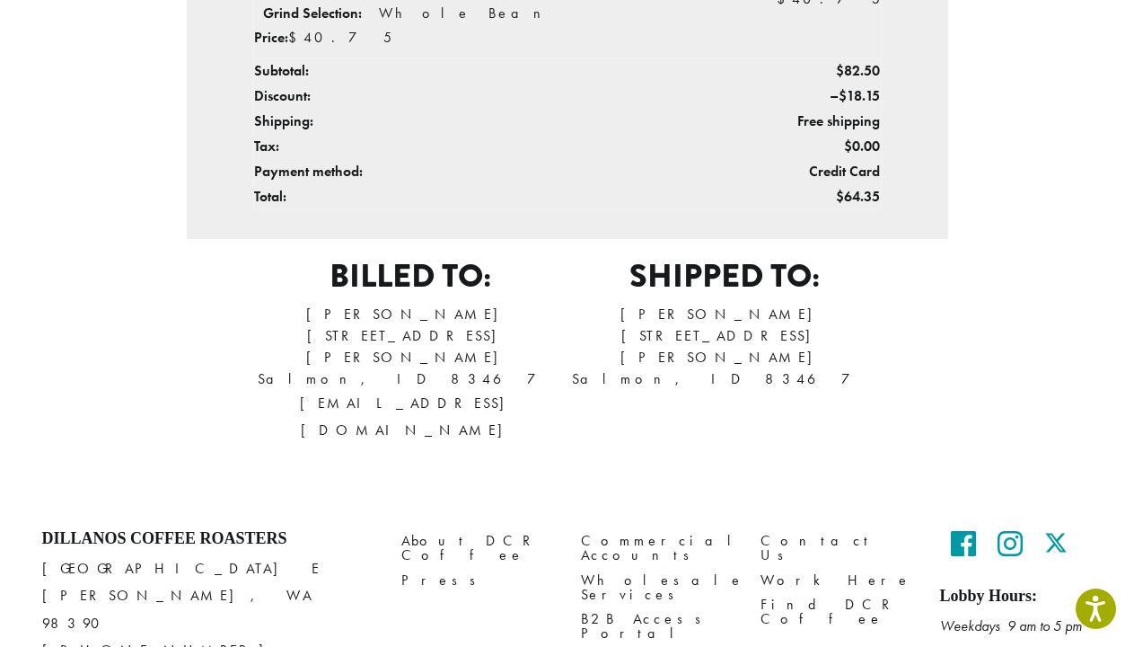
scroll to position [720, 0]
